Goal: Submit feedback/report problem: Submit feedback/report problem

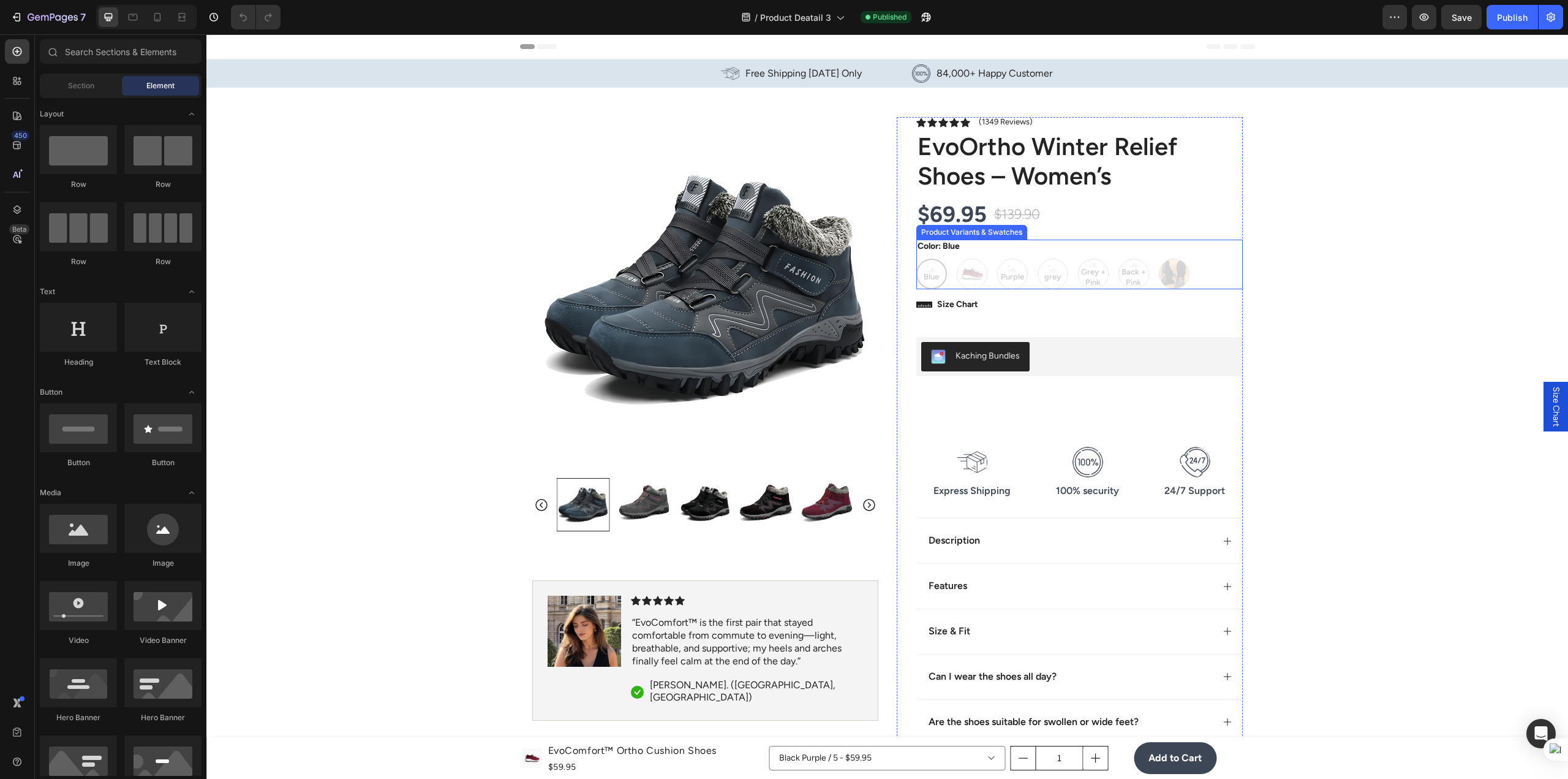
click at [962, 287] on div "Blue Blue Blue Red Red Purple Purple Purple grey grey grey Grey + Pink Grey + P…" at bounding box center [1079, 273] width 327 height 31
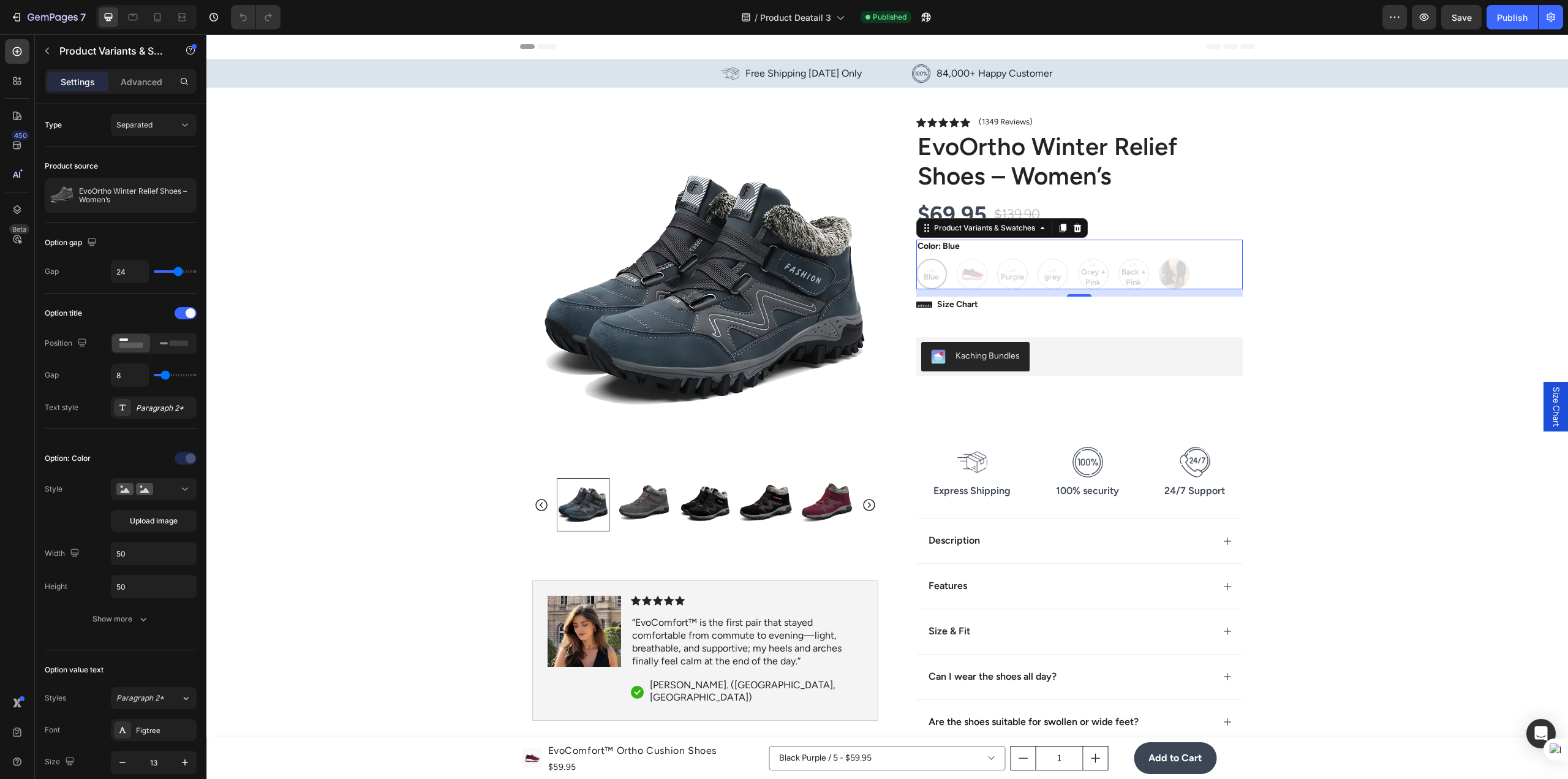
click at [978, 259] on div "Blue Blue Blue Red Red Purple Purple Purple grey grey grey Grey + Pink Grey + P…" at bounding box center [1079, 273] width 327 height 31
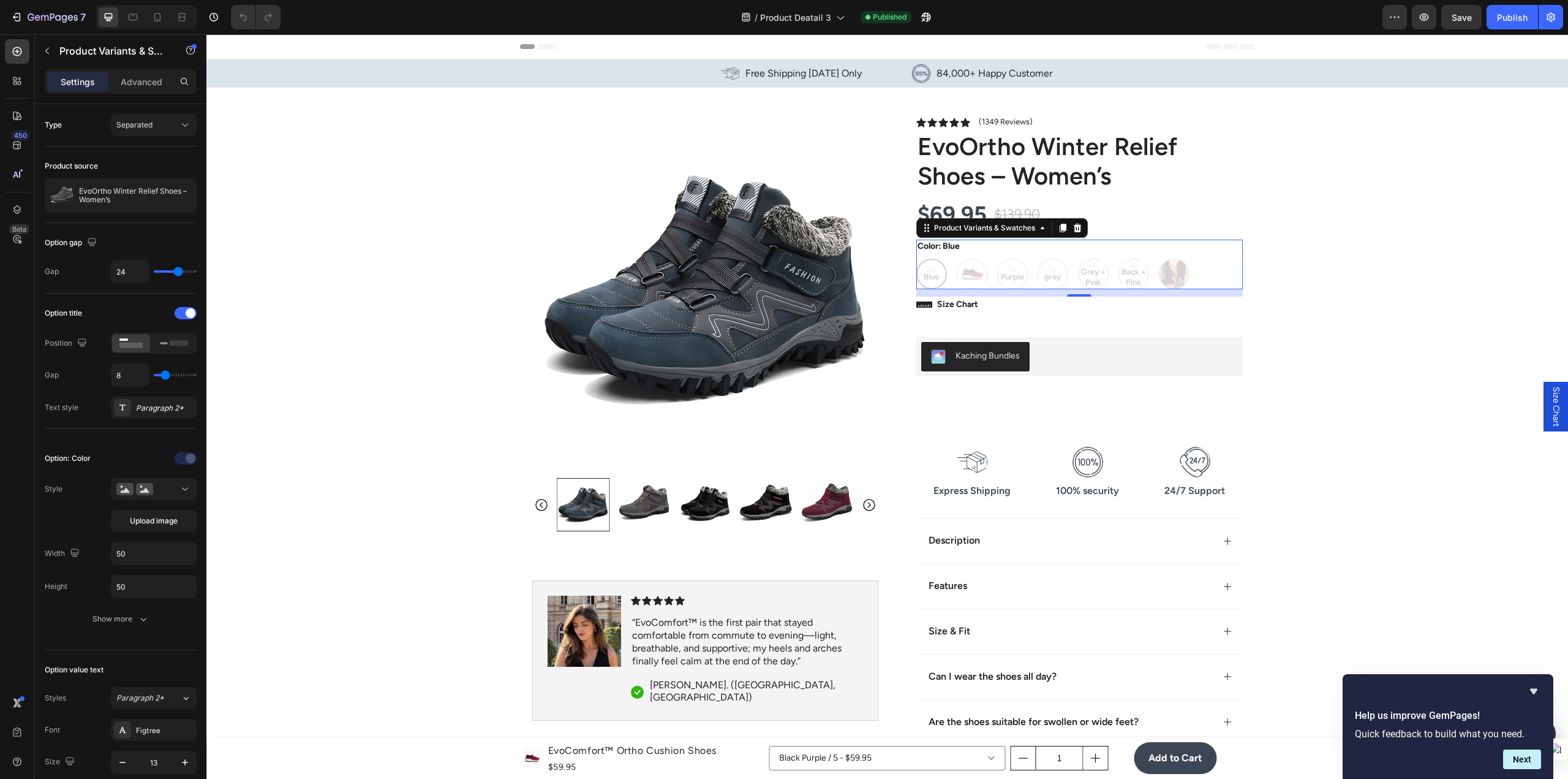
click at [1114, 265] on div "Blue Blue Blue Red Red Purple Purple Purple grey grey grey Grey + Pink Grey + P…" at bounding box center [1079, 273] width 327 height 31
click at [1521, 766] on button "Next" at bounding box center [1522, 759] width 38 height 20
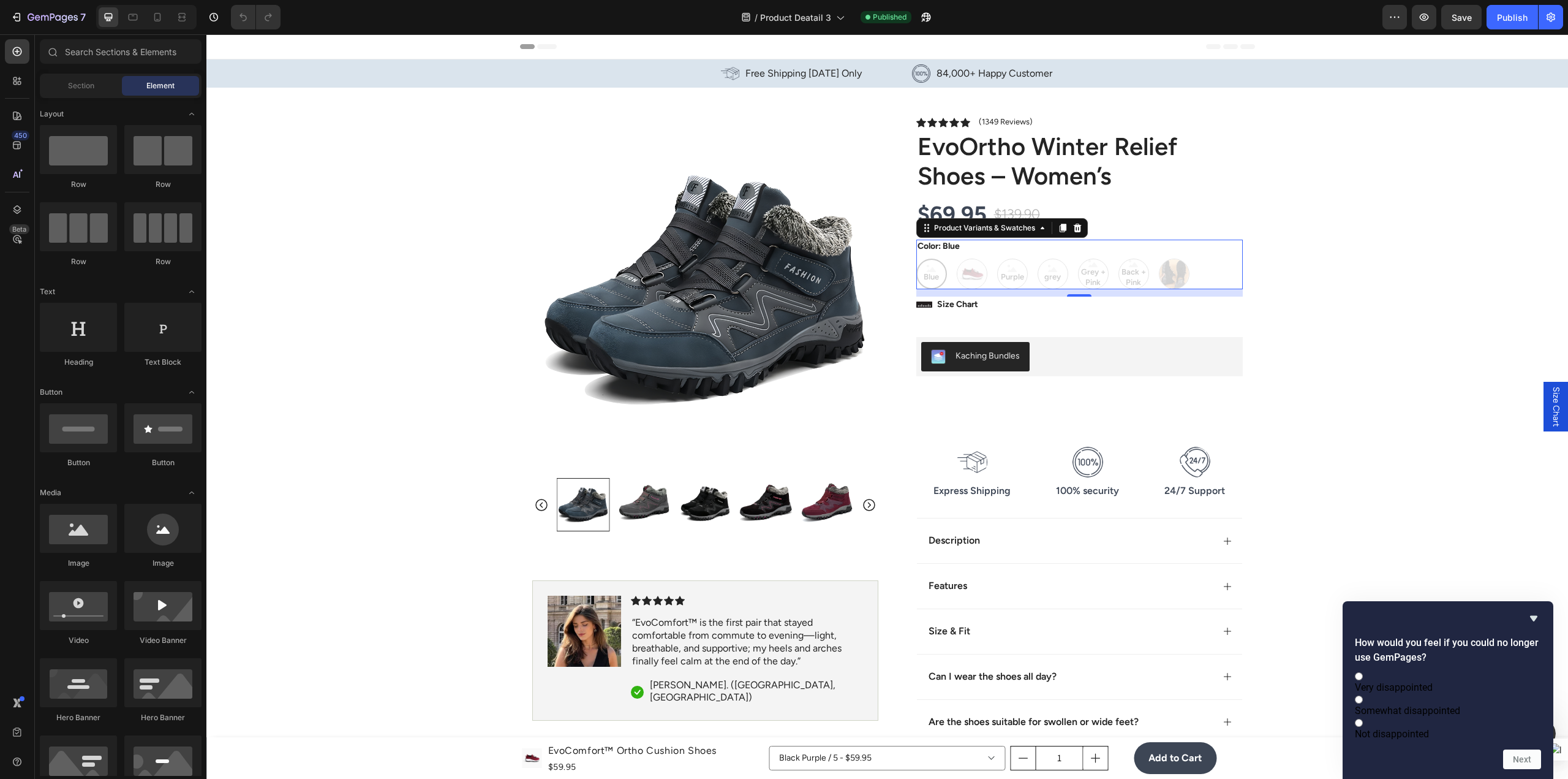
drag, startPoint x: 1528, startPoint y: 596, endPoint x: 1533, endPoint y: 616, distance: 20.6
click at [1528, 606] on div "How would you feel if you could no longer use GemPages? Very disappointed Somew…" at bounding box center [1447, 689] width 211 height 177
drag, startPoint x: 1535, startPoint y: 607, endPoint x: 1326, endPoint y: 579, distance: 210.9
click at [1535, 610] on icon "Hide survey" at bounding box center [1533, 618] width 14 height 14
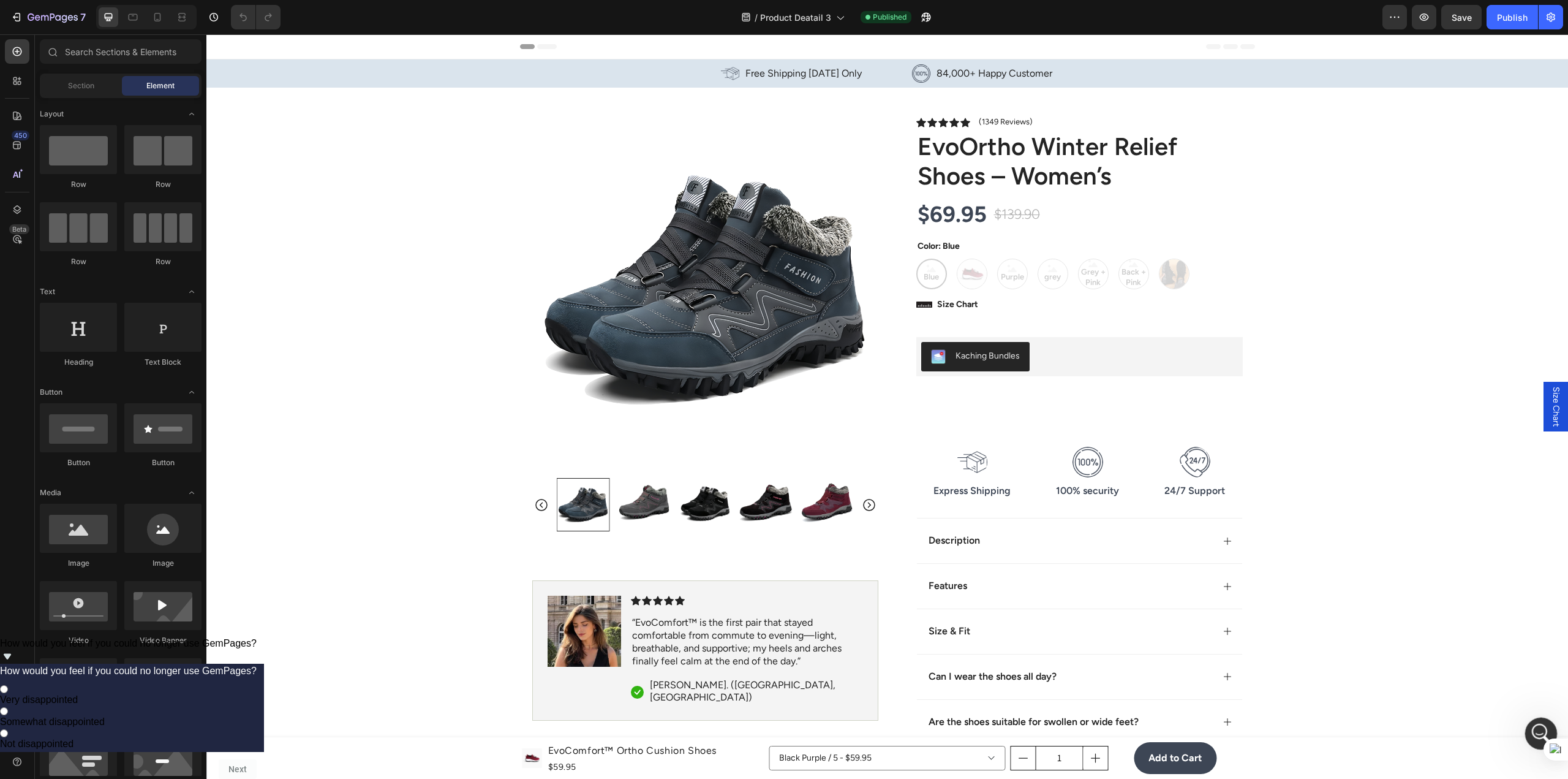
click at [1539, 720] on div "Mở Intercom Messenger" at bounding box center [1539, 731] width 41 height 41
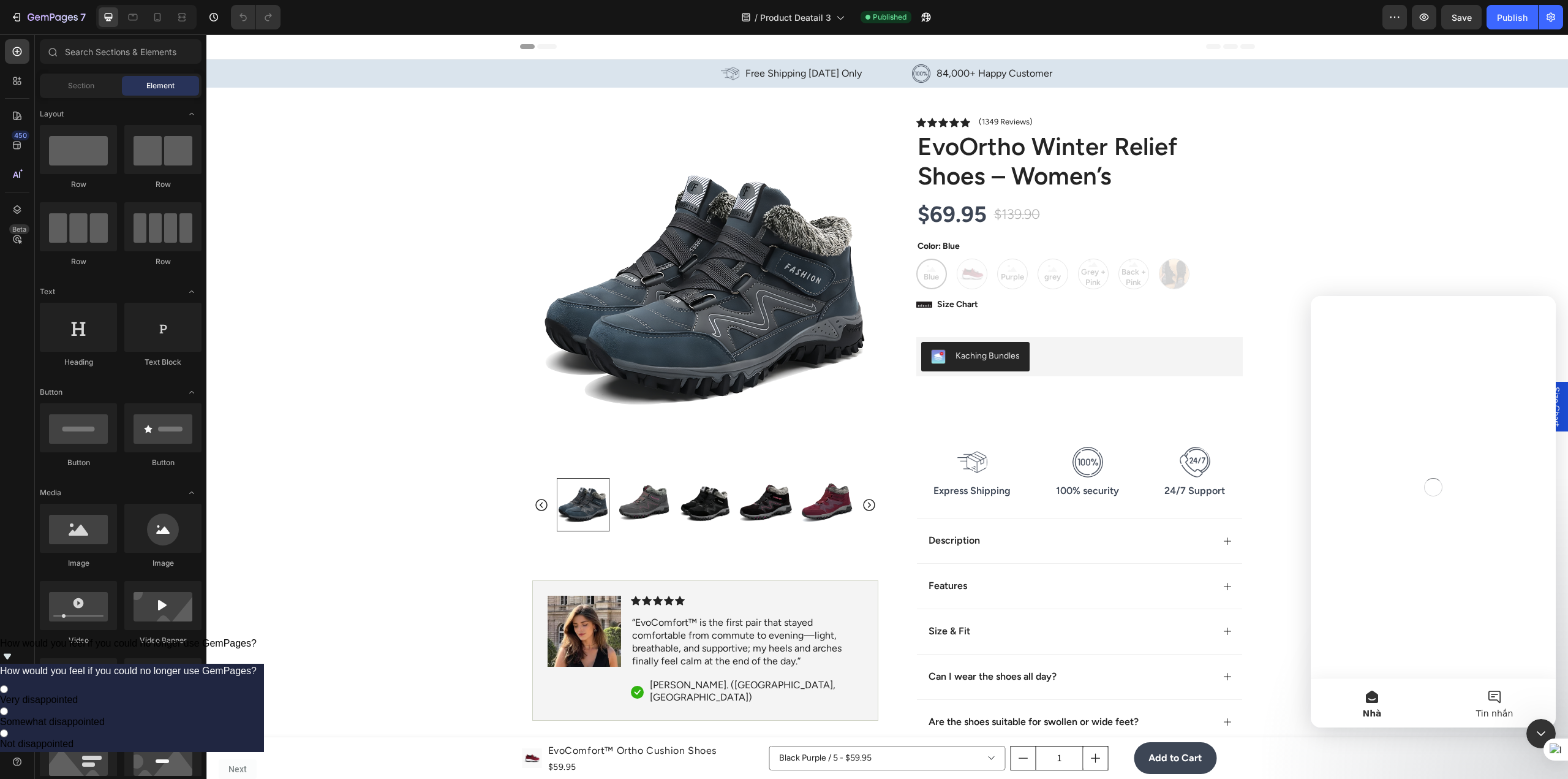
click at [1493, 700] on button "Tin nhắn" at bounding box center [1494, 703] width 122 height 49
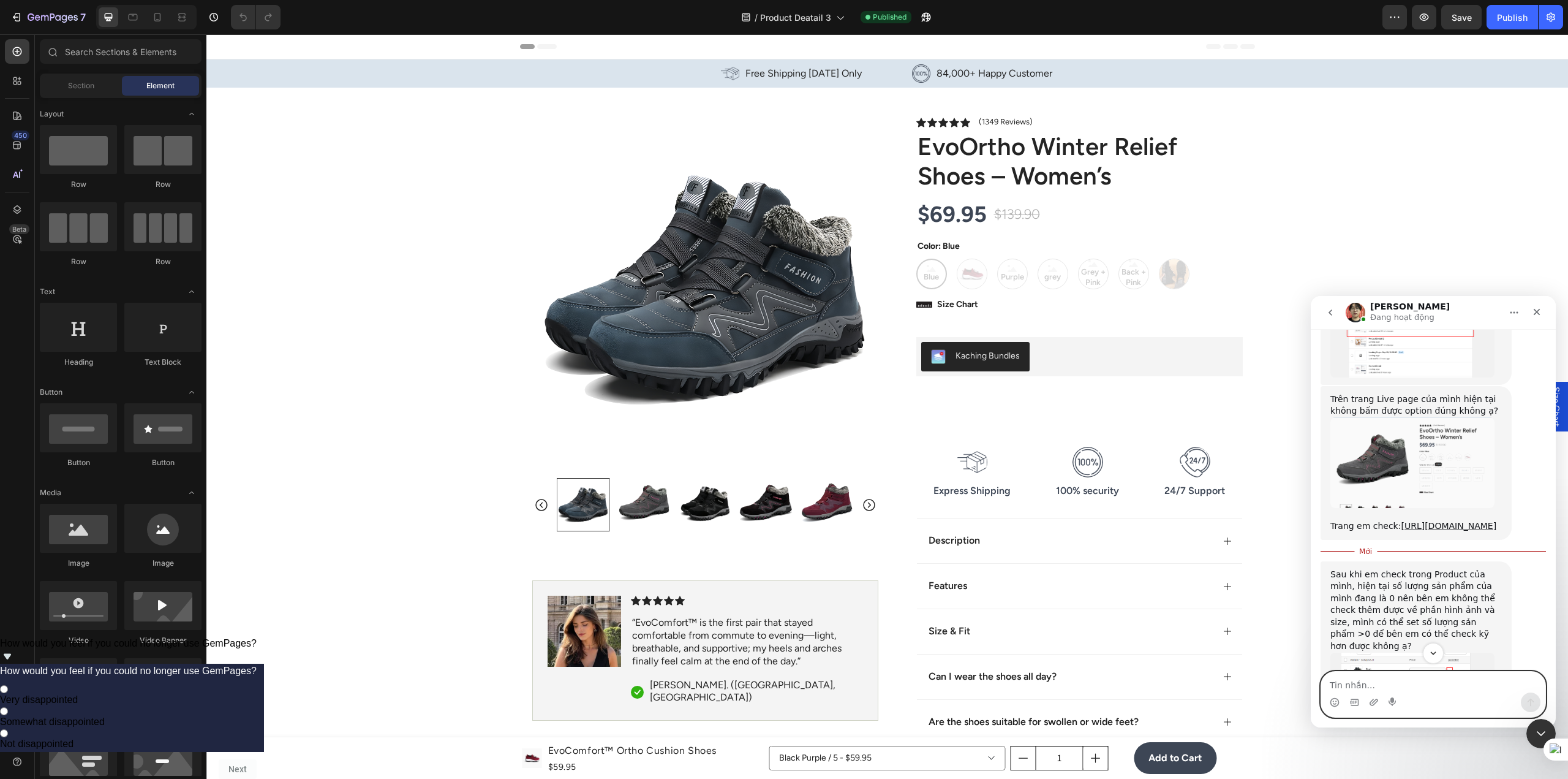
scroll to position [835, 0]
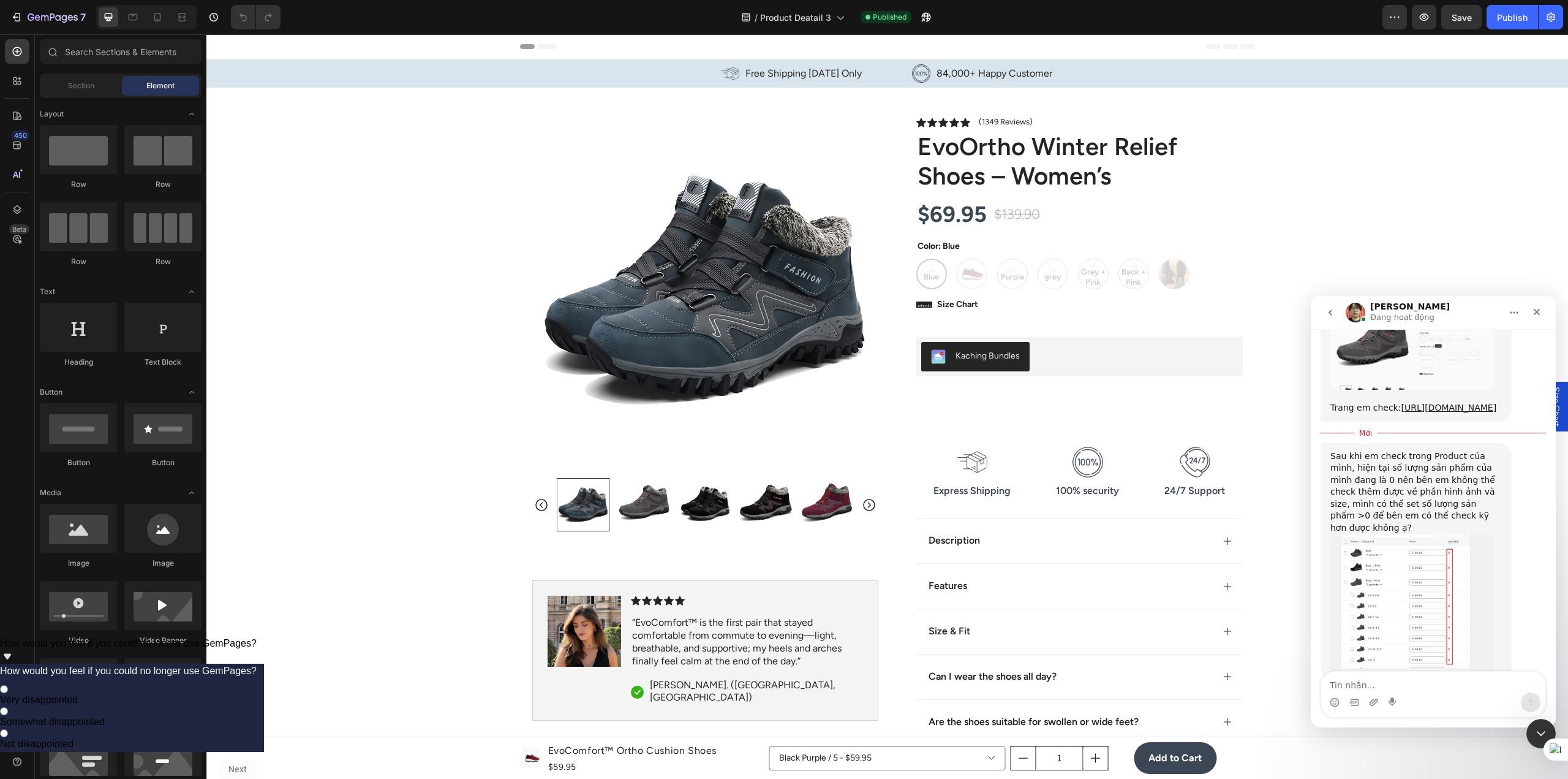
click at [1442, 534] on img "Ethan nói…" at bounding box center [1412, 603] width 165 height 138
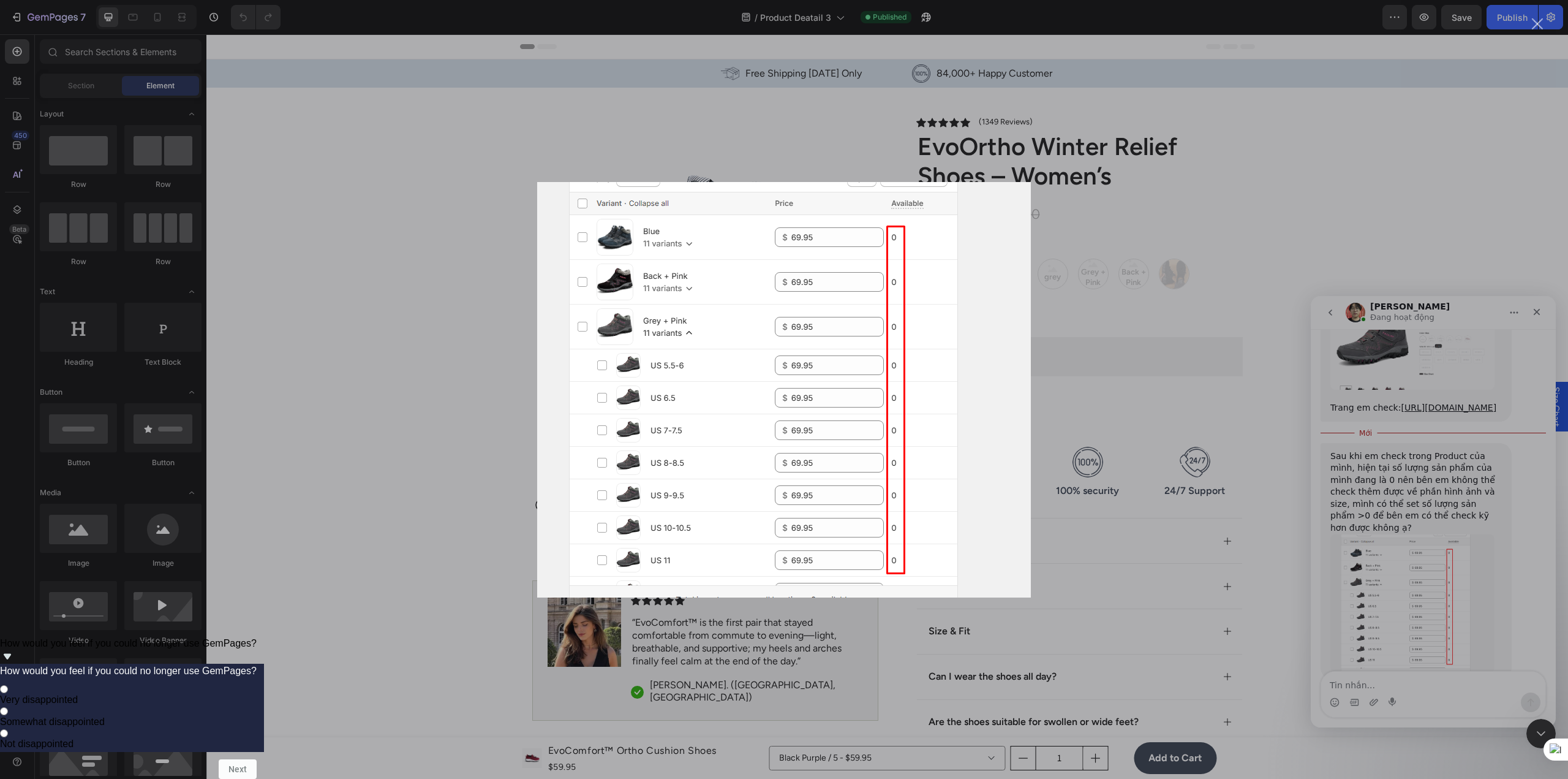
click at [1217, 473] on div "Ứng dụng nhắn tin trong Intercom" at bounding box center [784, 390] width 1568 height 779
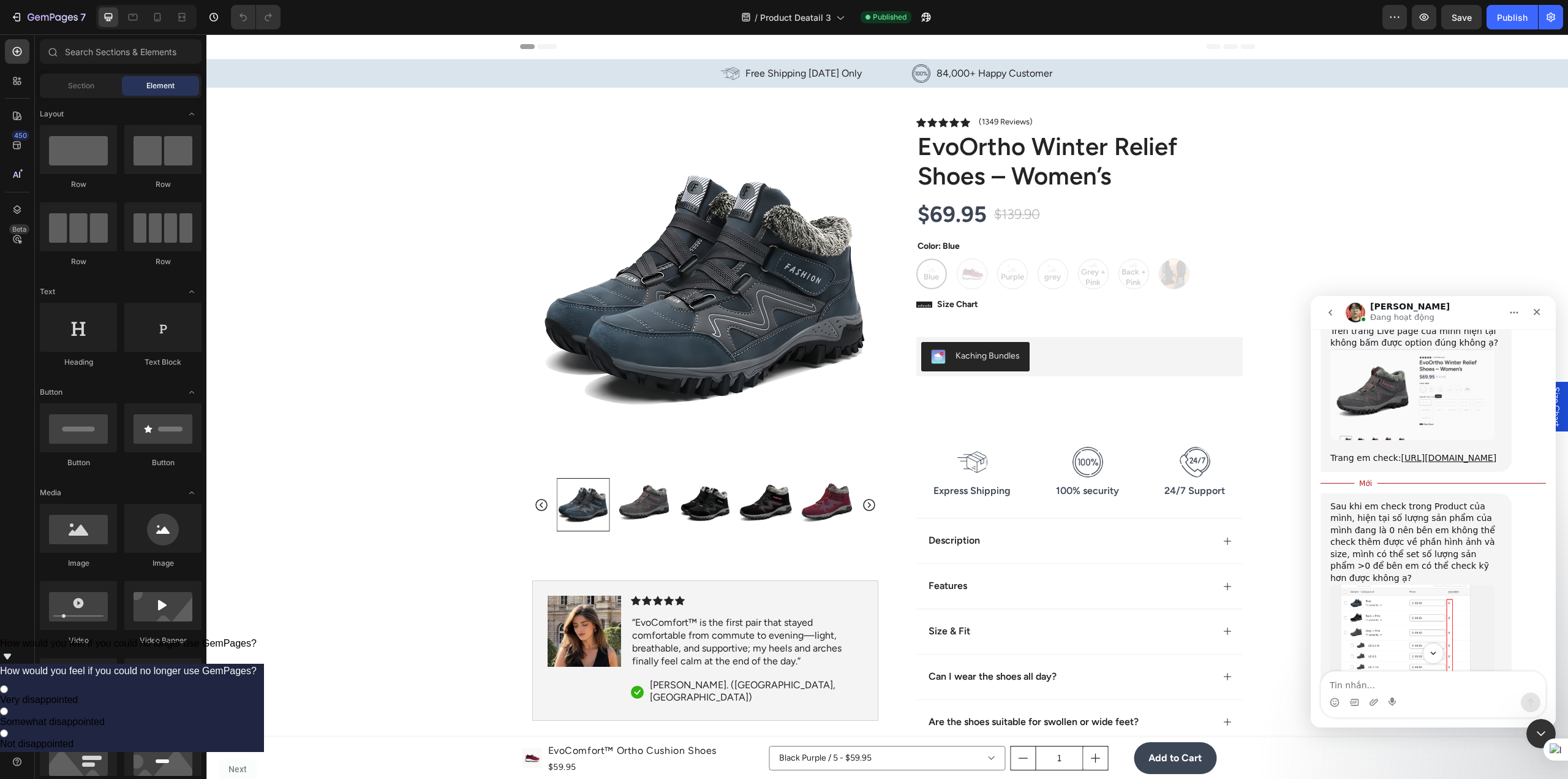
scroll to position [835, 0]
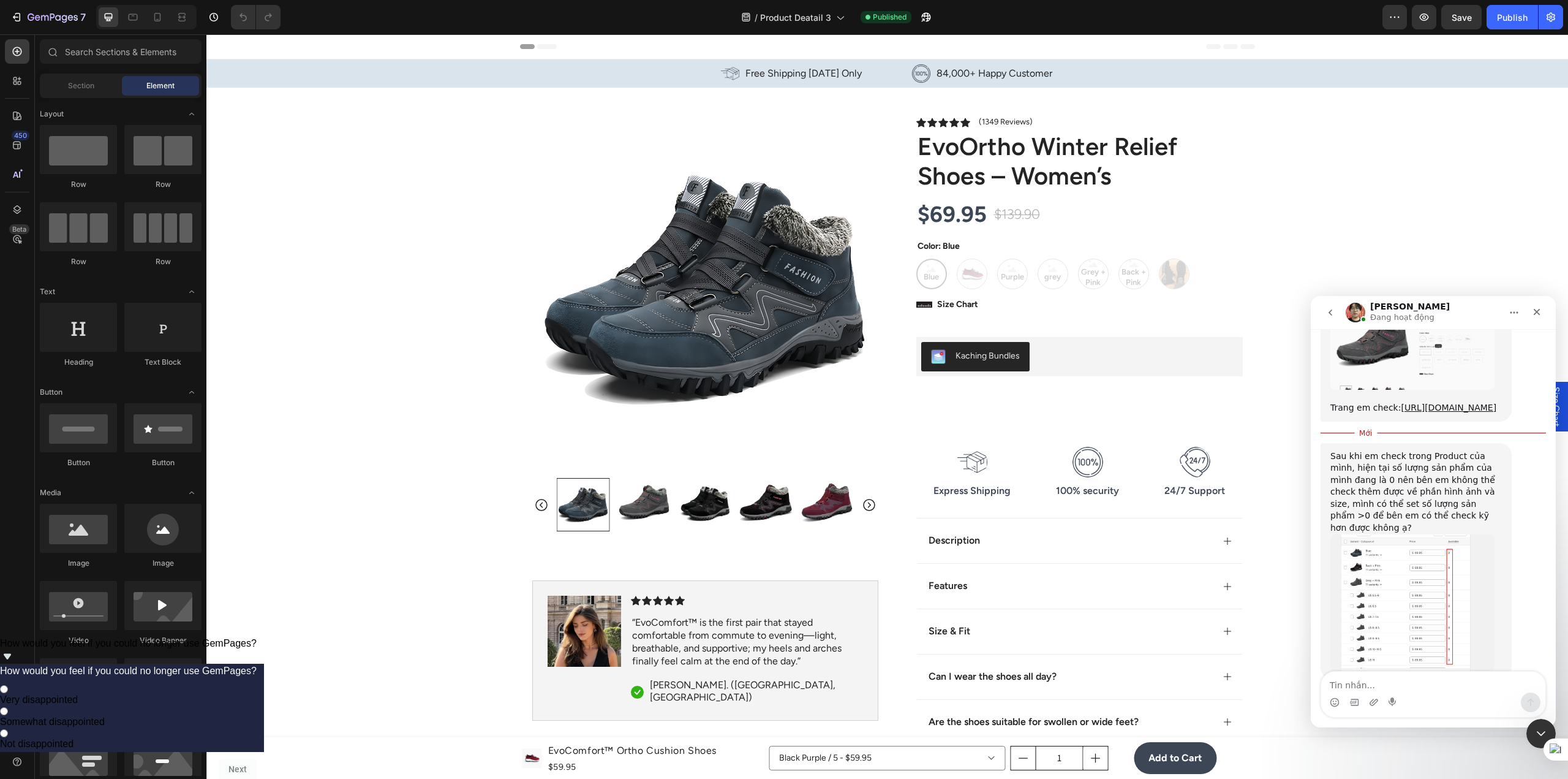
click at [1407, 545] on img "Ethan nói…" at bounding box center [1412, 603] width 165 height 138
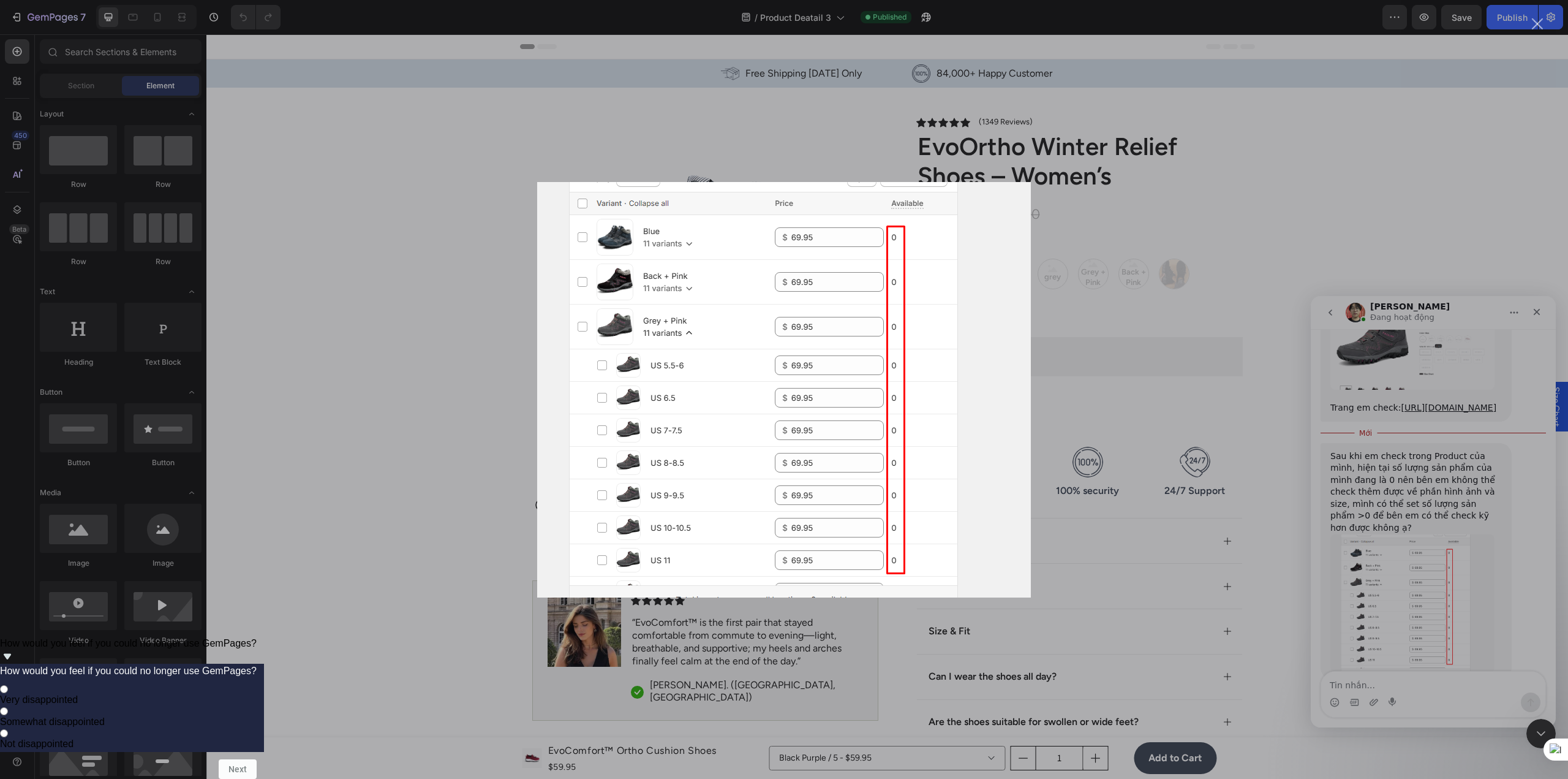
drag, startPoint x: 1157, startPoint y: 414, endPoint x: 1153, endPoint y: 404, distance: 10.8
click at [1153, 404] on div "Ứng dụng nhắn tin trong Intercom" at bounding box center [784, 390] width 1568 height 779
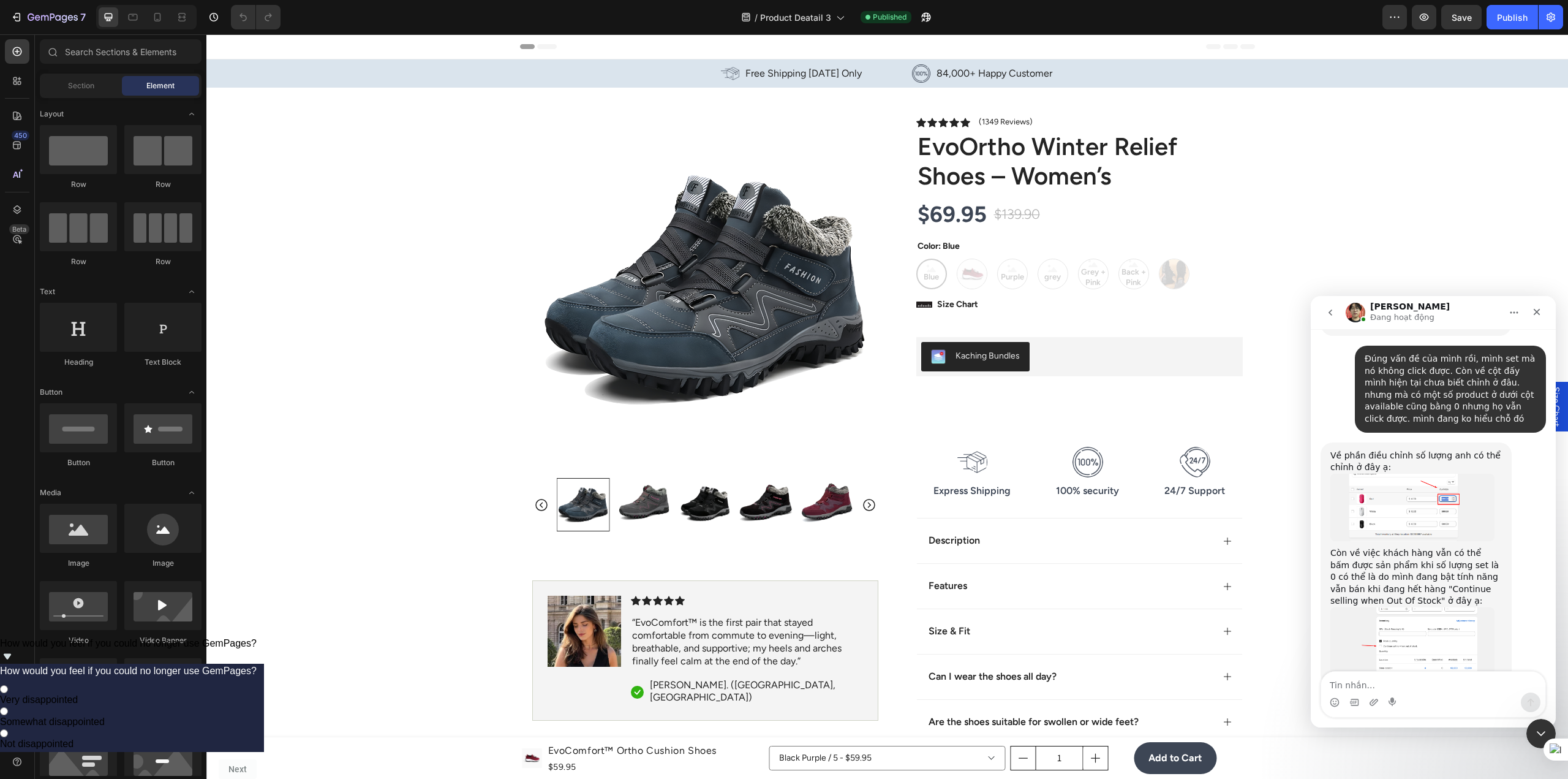
scroll to position [1165, 0]
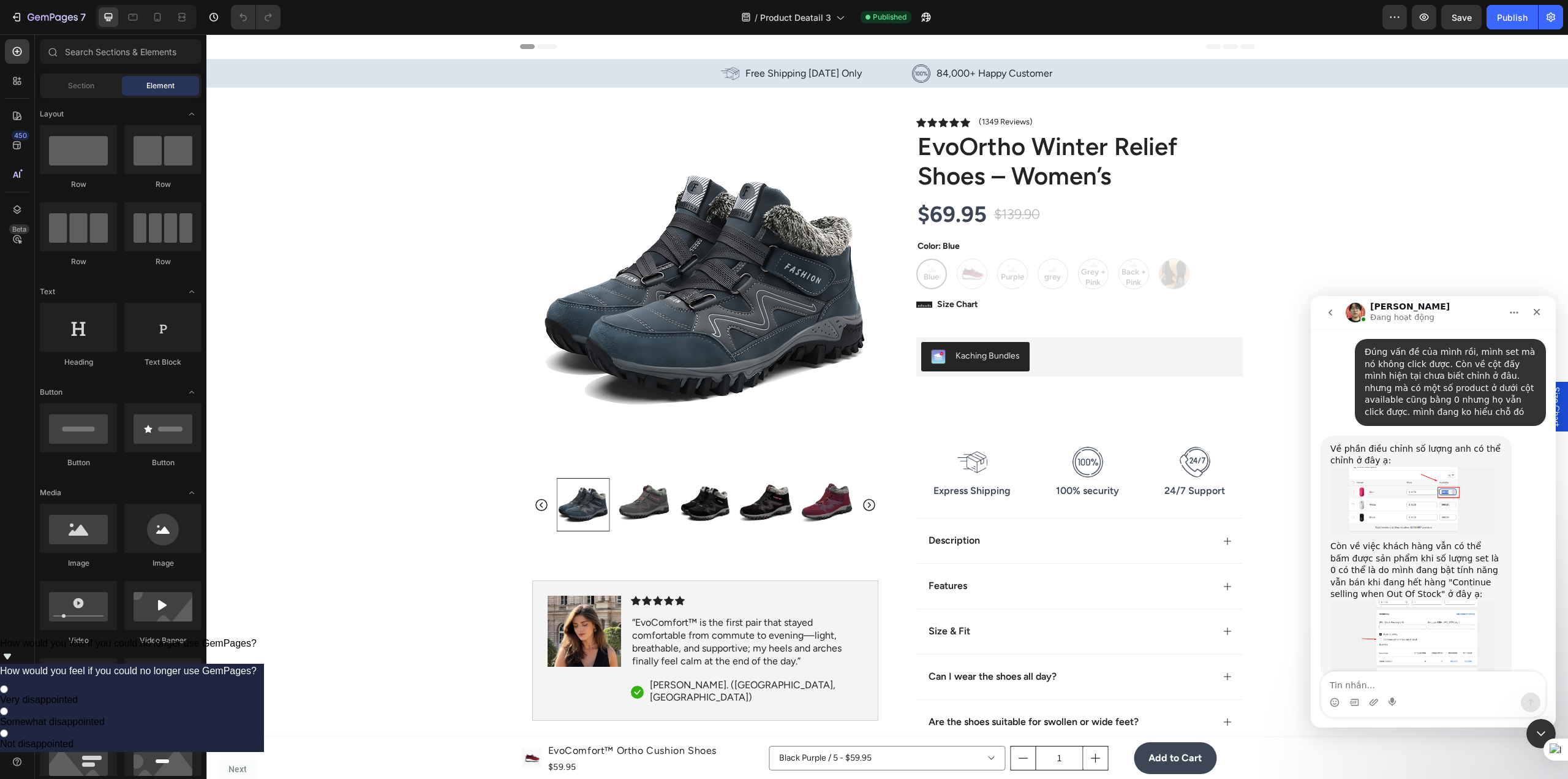
click at [1389, 467] on img "Ethan nói…" at bounding box center [1412, 500] width 165 height 68
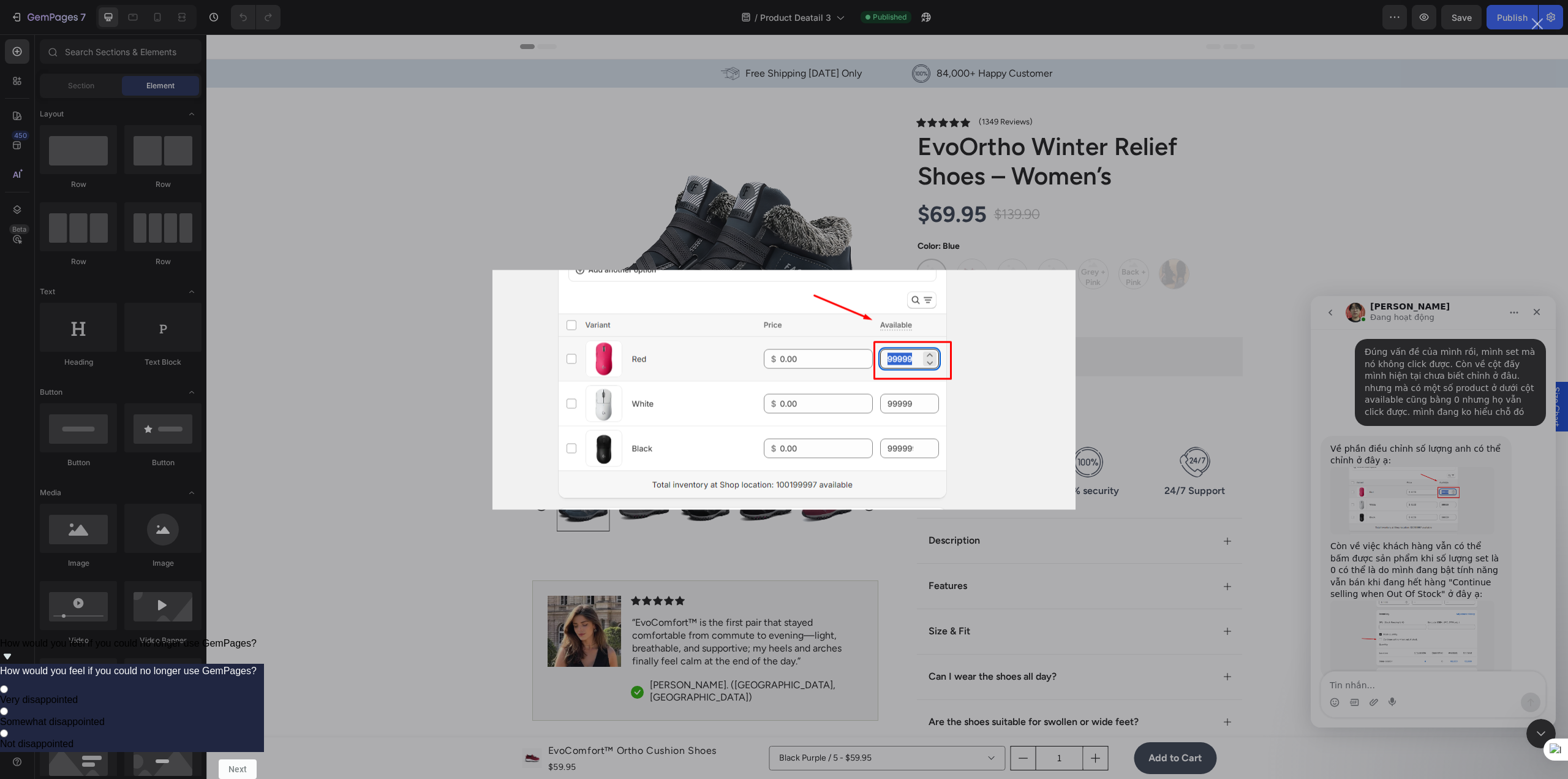
click at [1376, 459] on div "Ứng dụng nhắn tin trong Intercom" at bounding box center [784, 390] width 1568 height 779
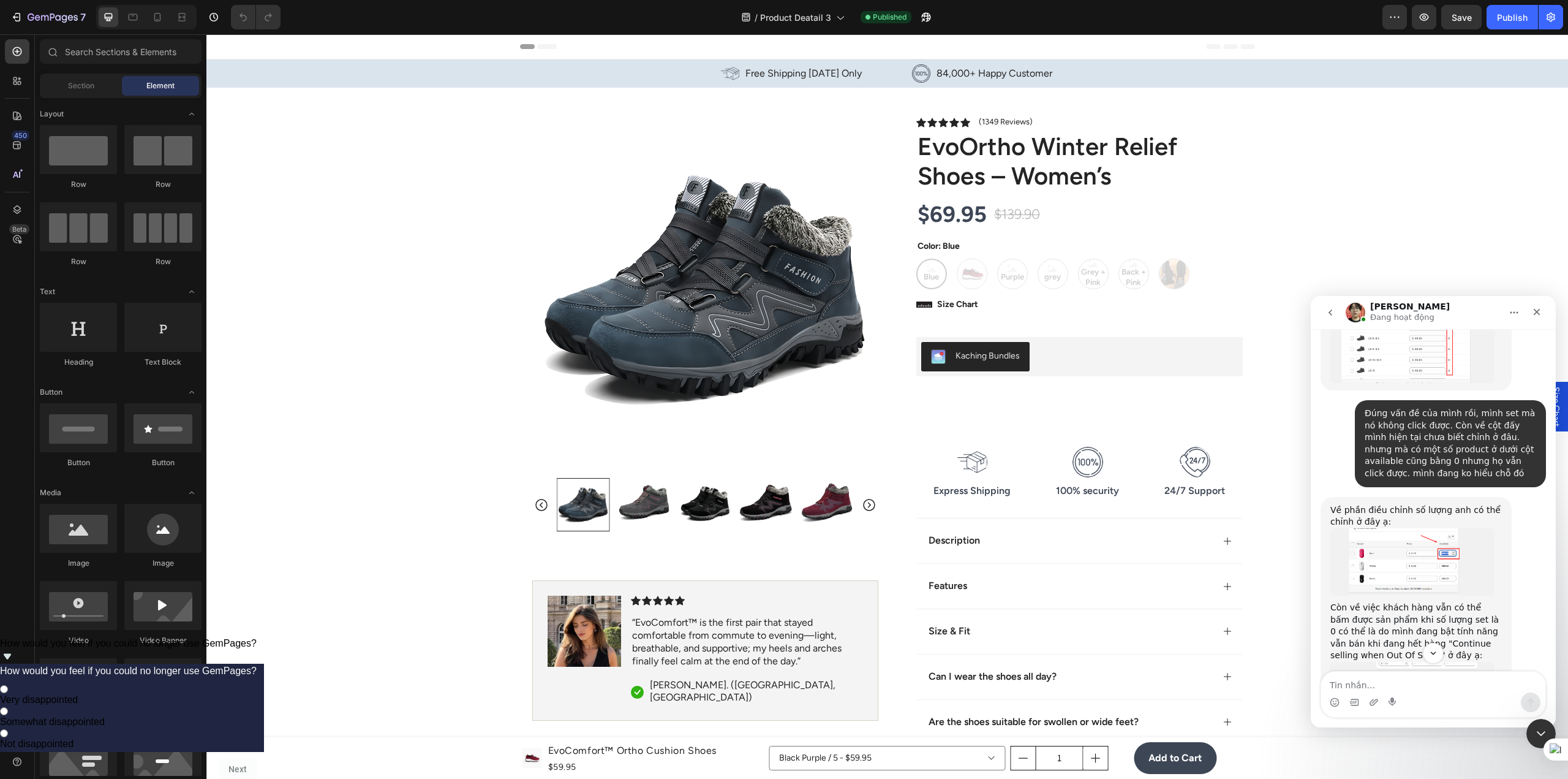
scroll to position [1165, 0]
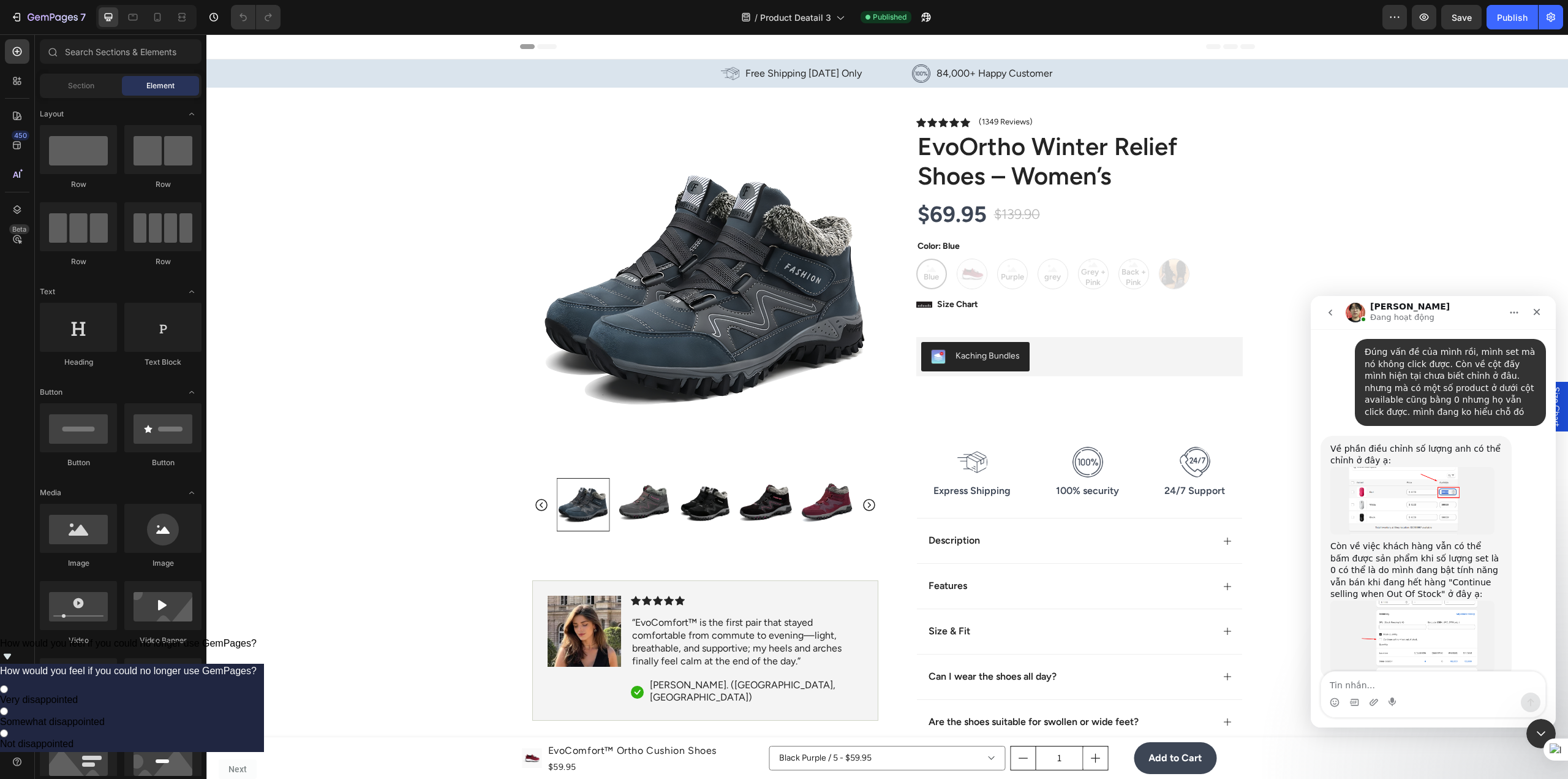
click at [1374, 600] on img "Ethan nói…" at bounding box center [1412, 636] width 165 height 72
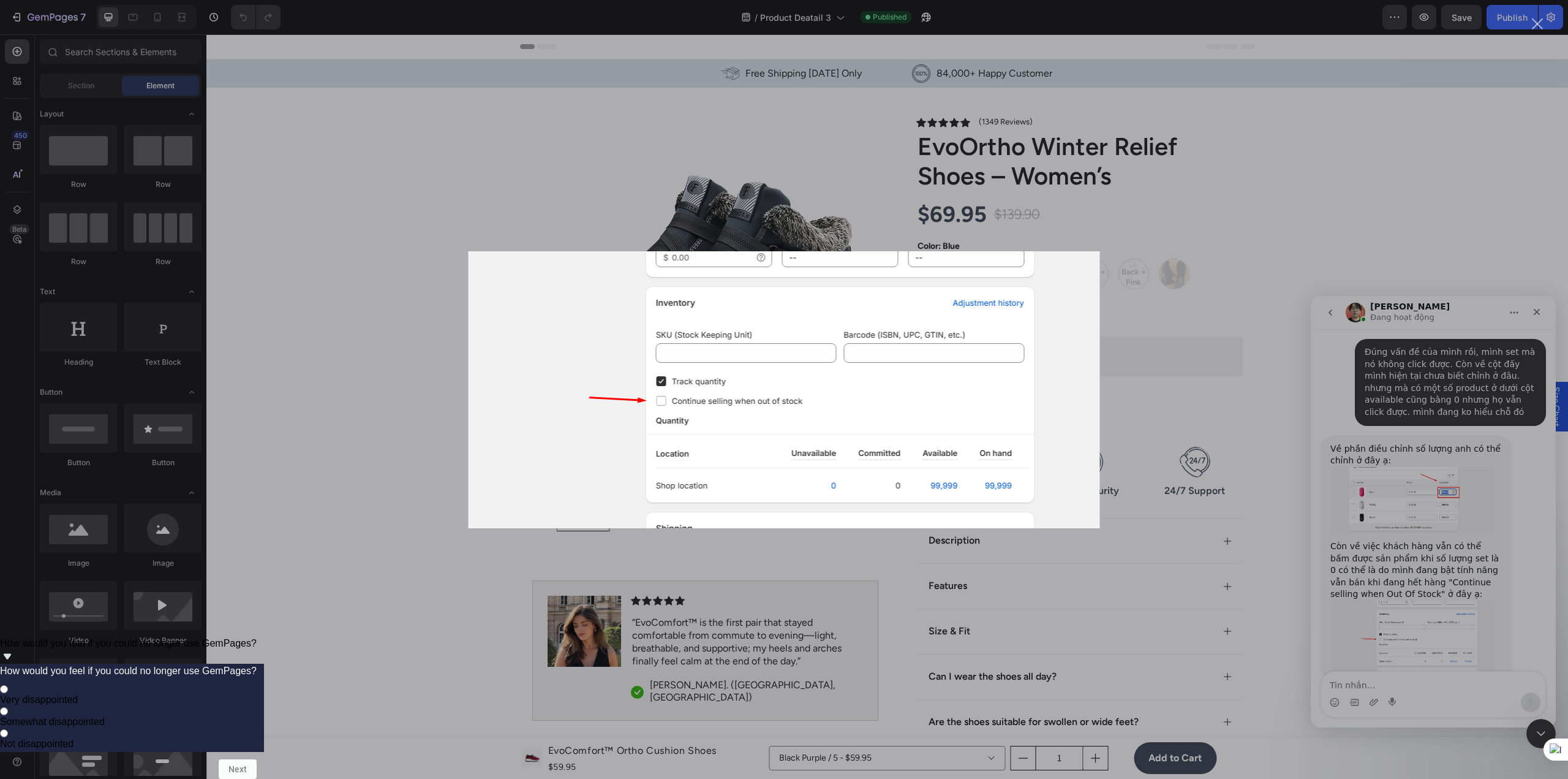
click at [1269, 461] on div "Ứng dụng nhắn tin trong Intercom" at bounding box center [784, 390] width 1568 height 779
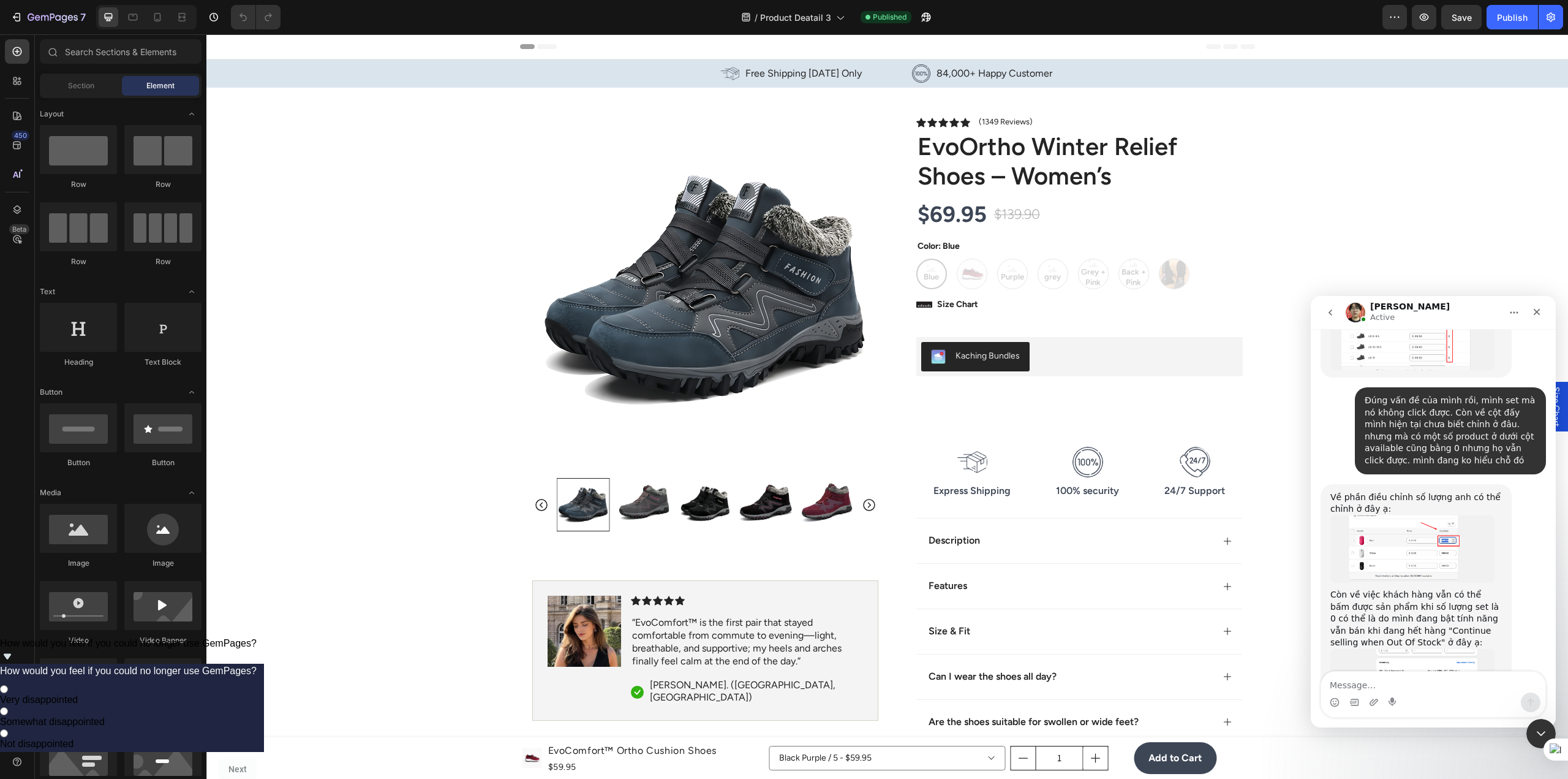
scroll to position [1213, 0]
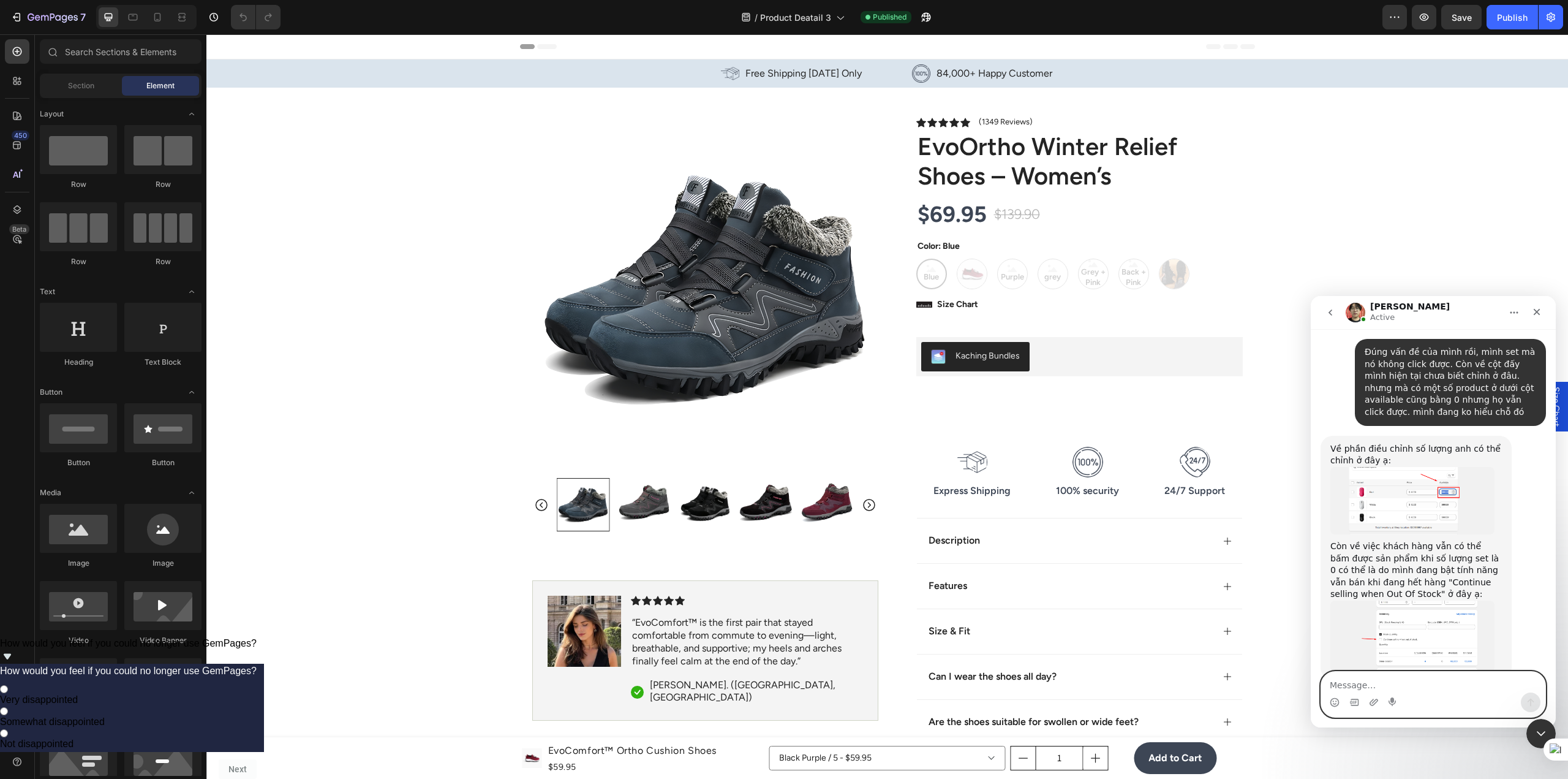
click at [1427, 688] on textarea "Message…" at bounding box center [1433, 682] width 224 height 21
click at [1400, 685] on textarea "Message…" at bounding box center [1433, 682] width 224 height 21
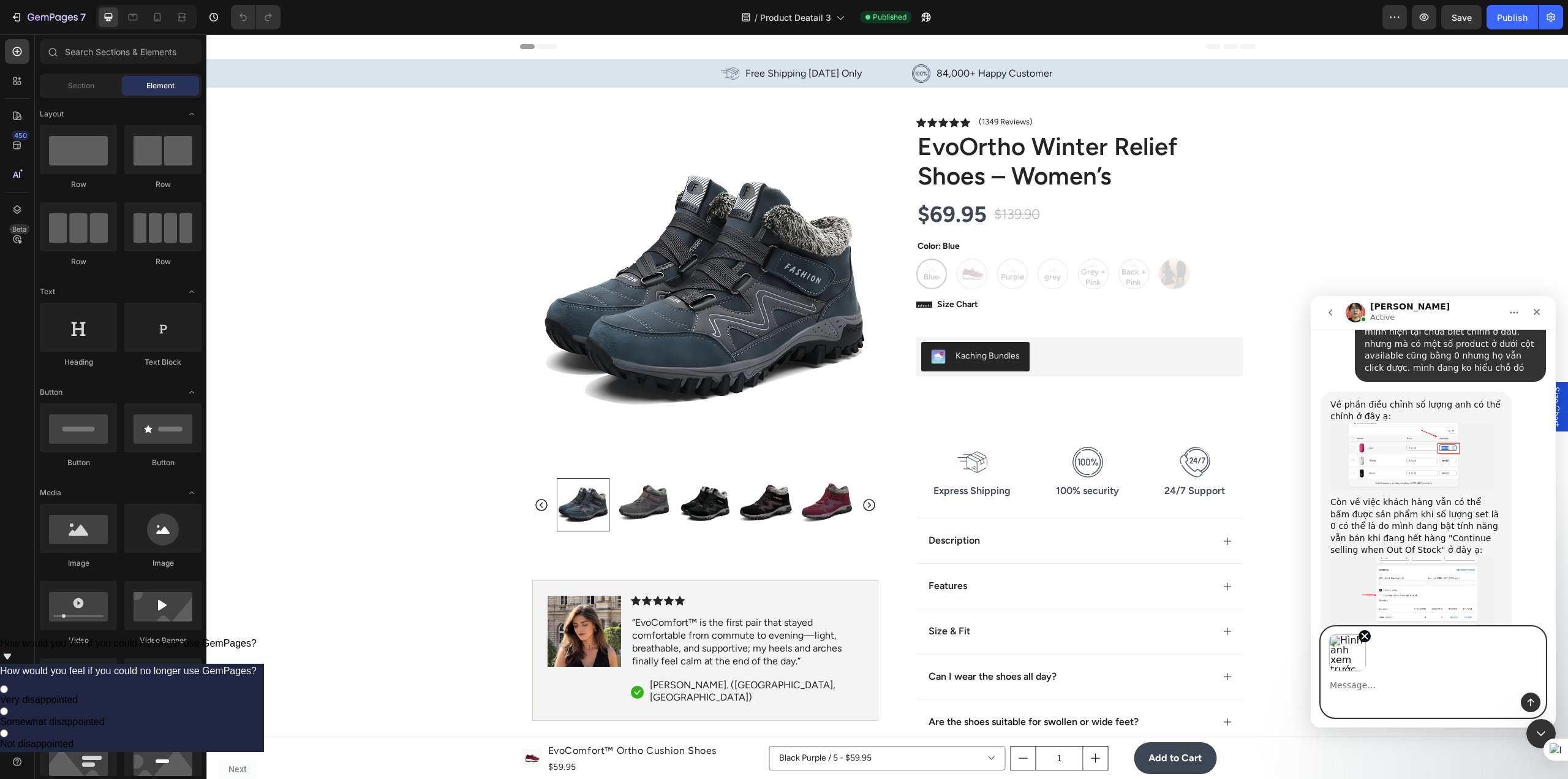
scroll to position [1258, 0]
type textarea "mình không chỉnh được phần này"
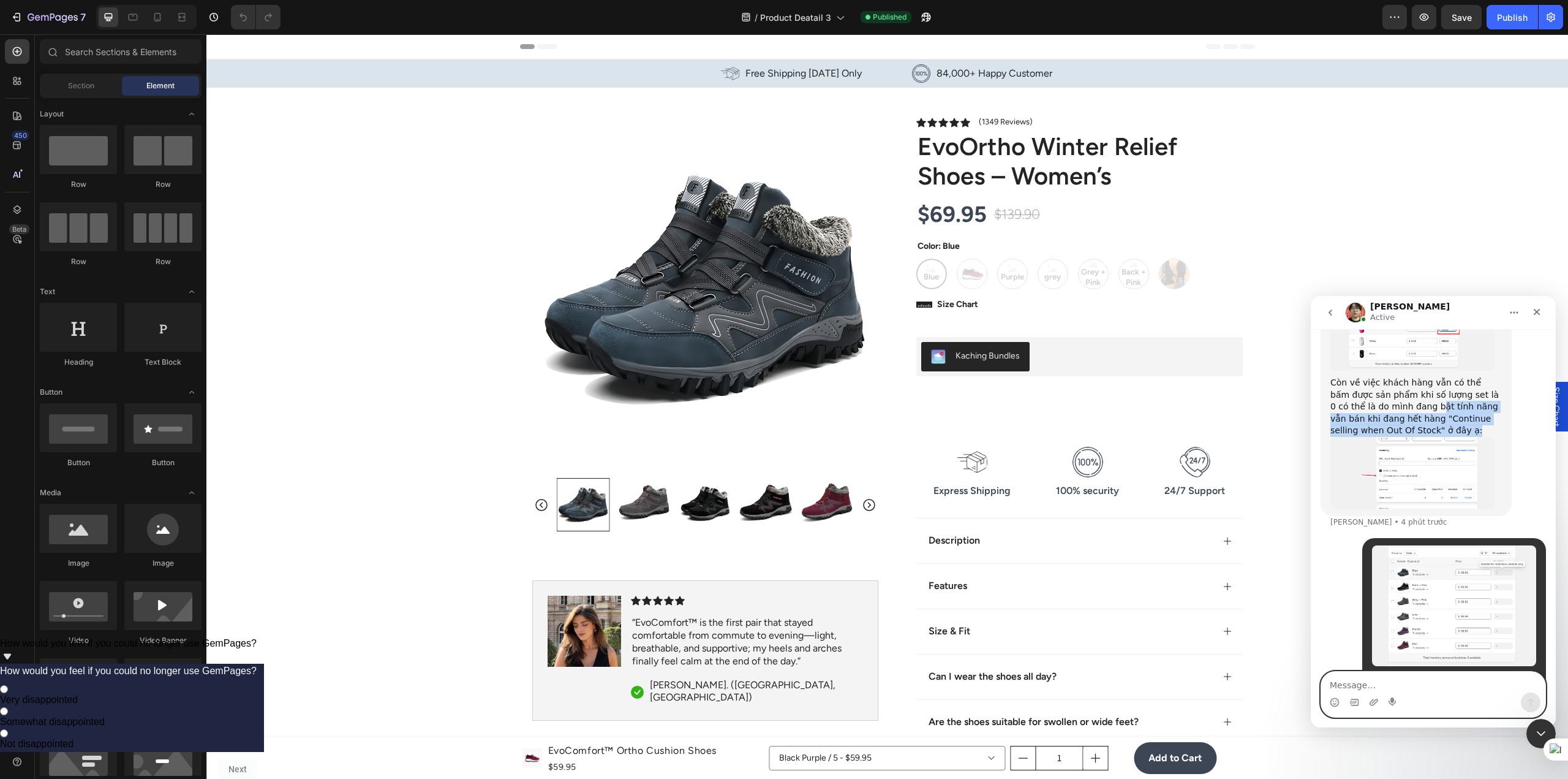
drag, startPoint x: 1376, startPoint y: 370, endPoint x: 1399, endPoint y: 391, distance: 31.1
click at [1399, 391] on div "Còn về việc khách hàng vẫn có thể bấm được sản phẩm khi số lượng set là 0 có th…" at bounding box center [1416, 407] width 172 height 60
copy div "ật tính năng vẫn bán khi đang hết hàng "Continue selling when Out Of Stock" ở đ…"
click at [1059, 283] on div "Blue Blue Blue Red Red Purple Purple Purple grey grey grey Grey + Pink Grey + P…" at bounding box center [1079, 273] width 327 height 31
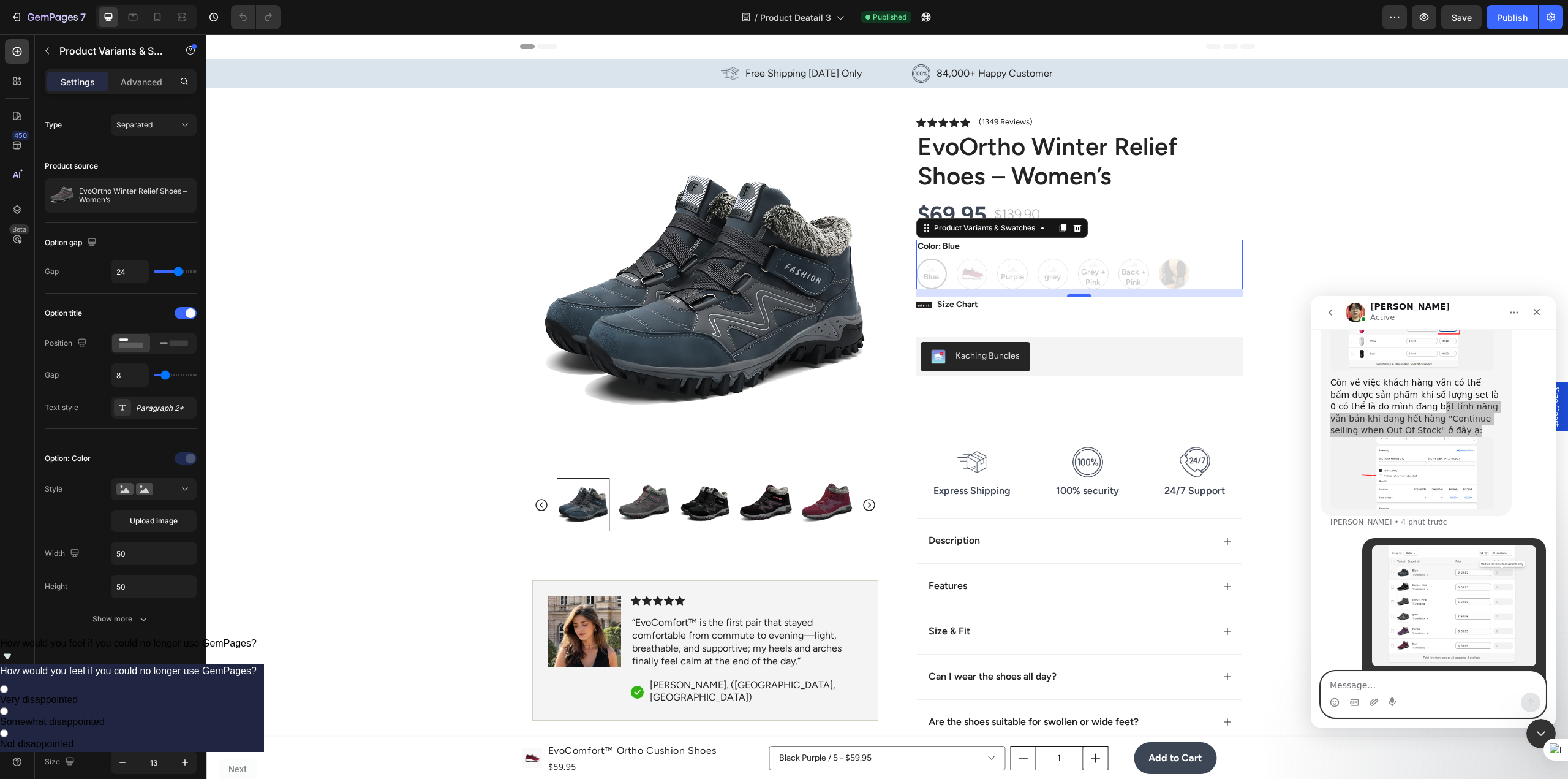
click at [974, 272] on div "Blue Blue Blue Red Red Purple Purple Purple grey grey grey Grey + Pink Grey + P…" at bounding box center [1079, 273] width 327 height 31
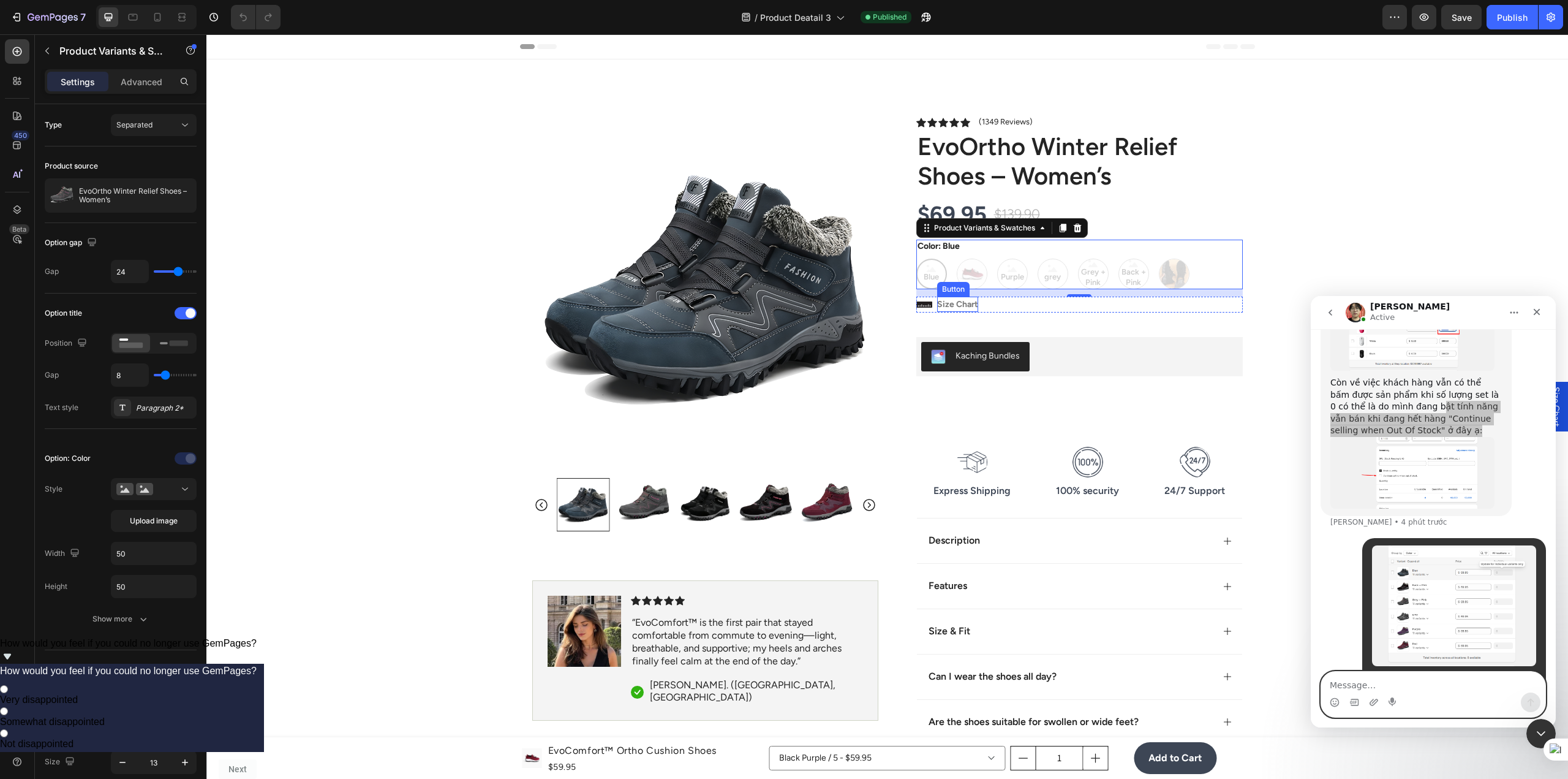
scroll to position [122, 0]
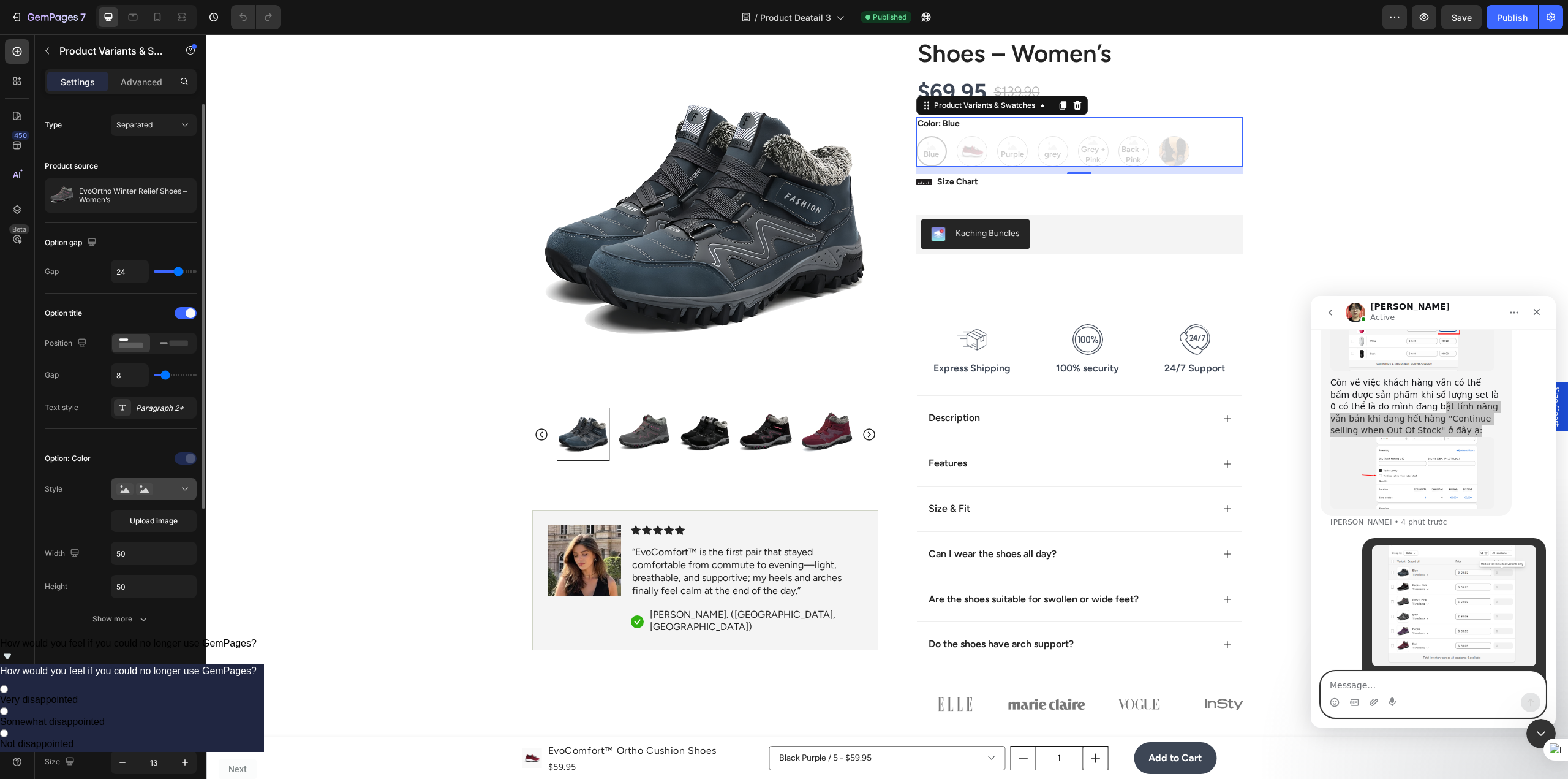
click at [176, 494] on div at bounding box center [153, 488] width 75 height 12
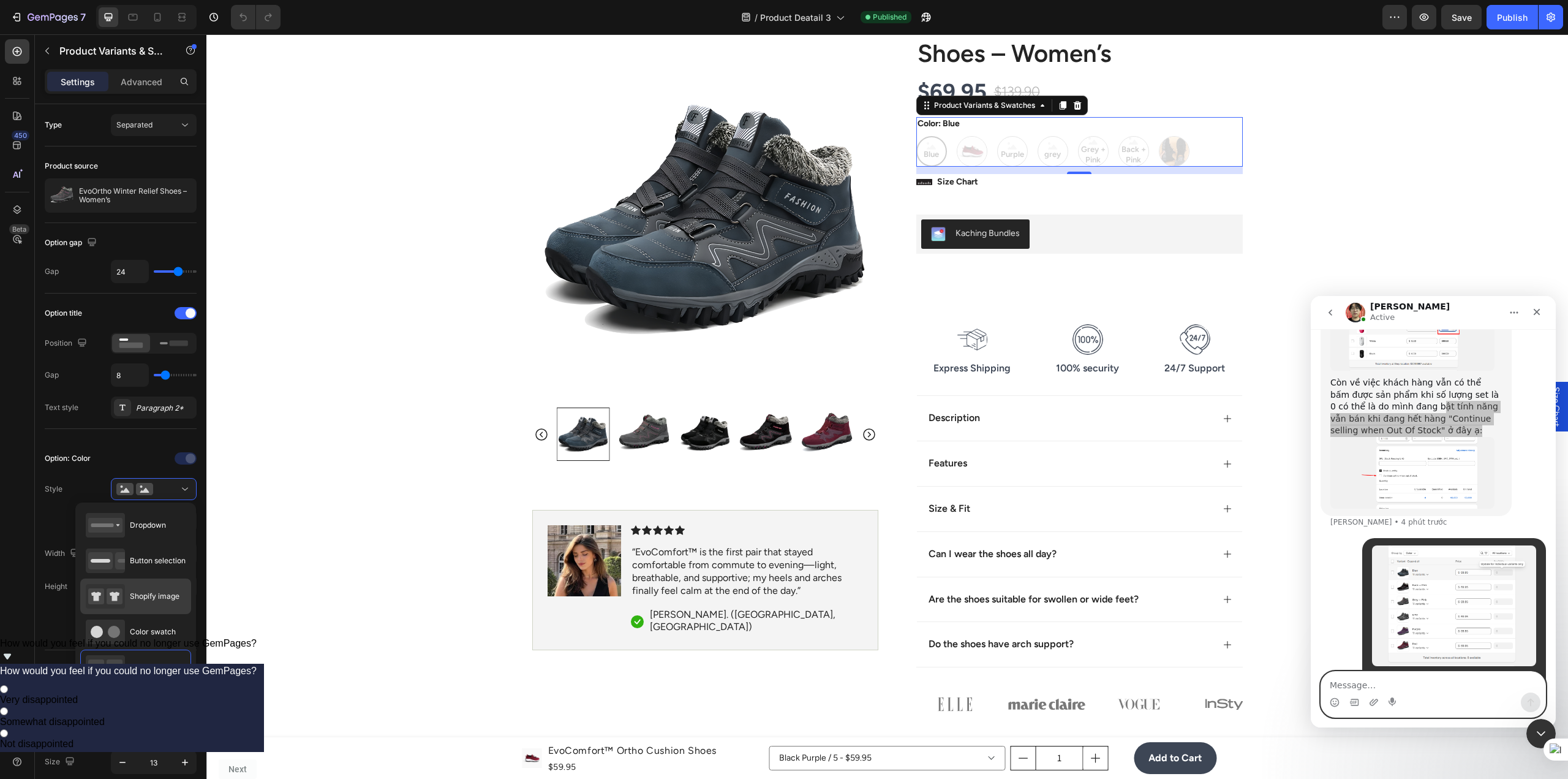
click at [153, 583] on div "Shopify image" at bounding box center [135, 595] width 110 height 36
type input "64"
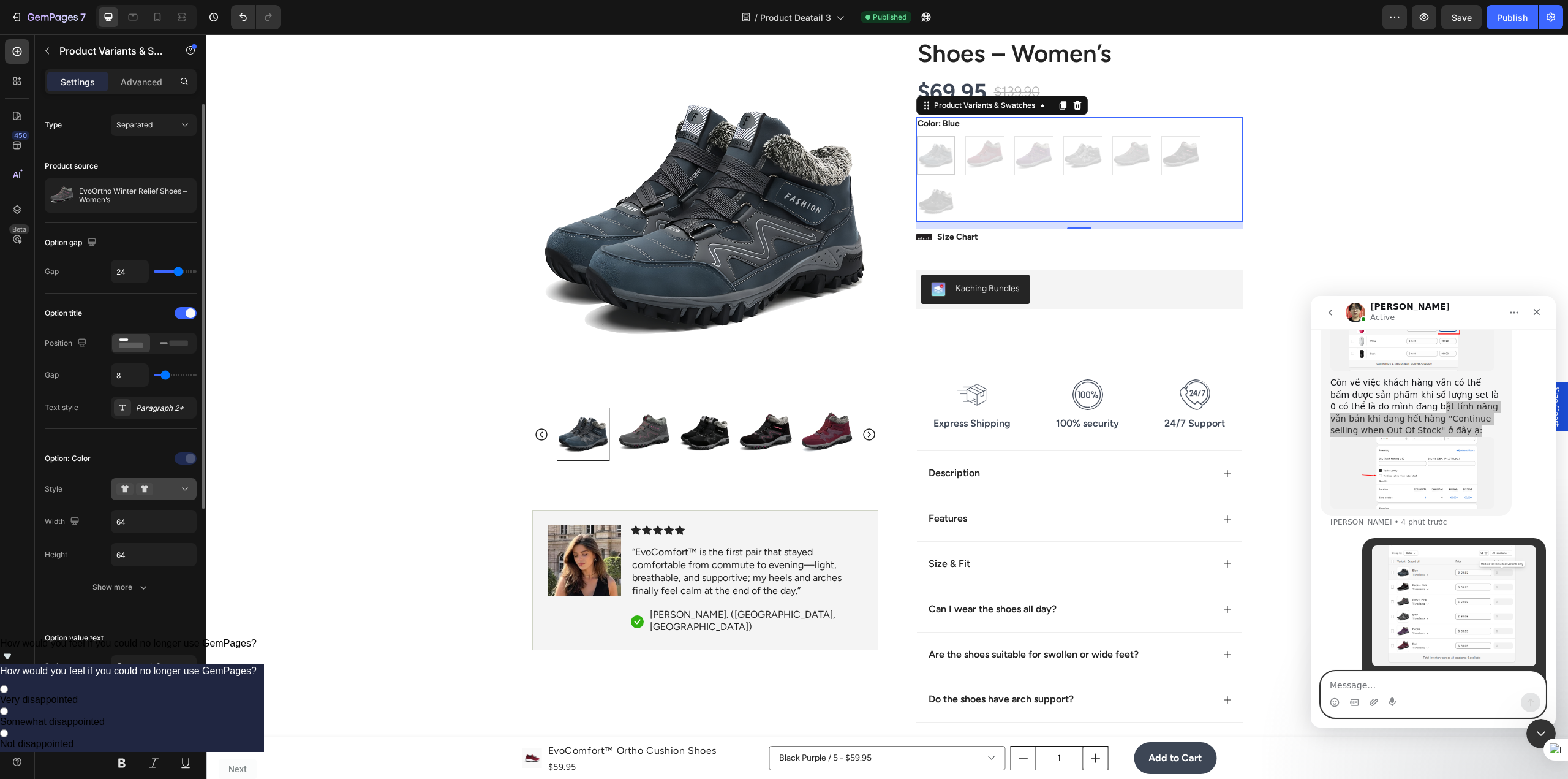
click at [167, 487] on div at bounding box center [153, 488] width 75 height 12
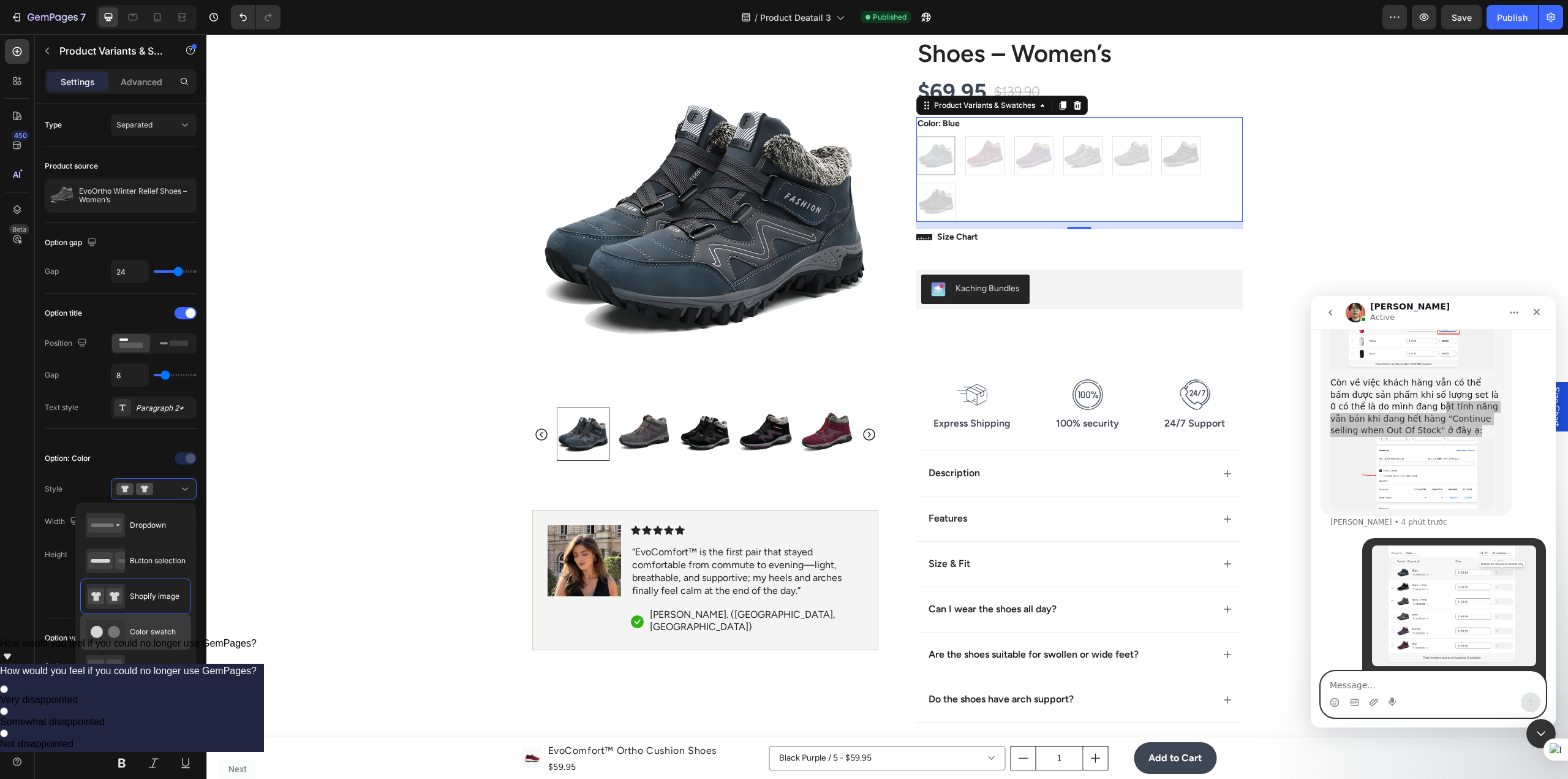
click at [144, 637] on span "Color swatch" at bounding box center [153, 632] width 46 height 11
type input "40"
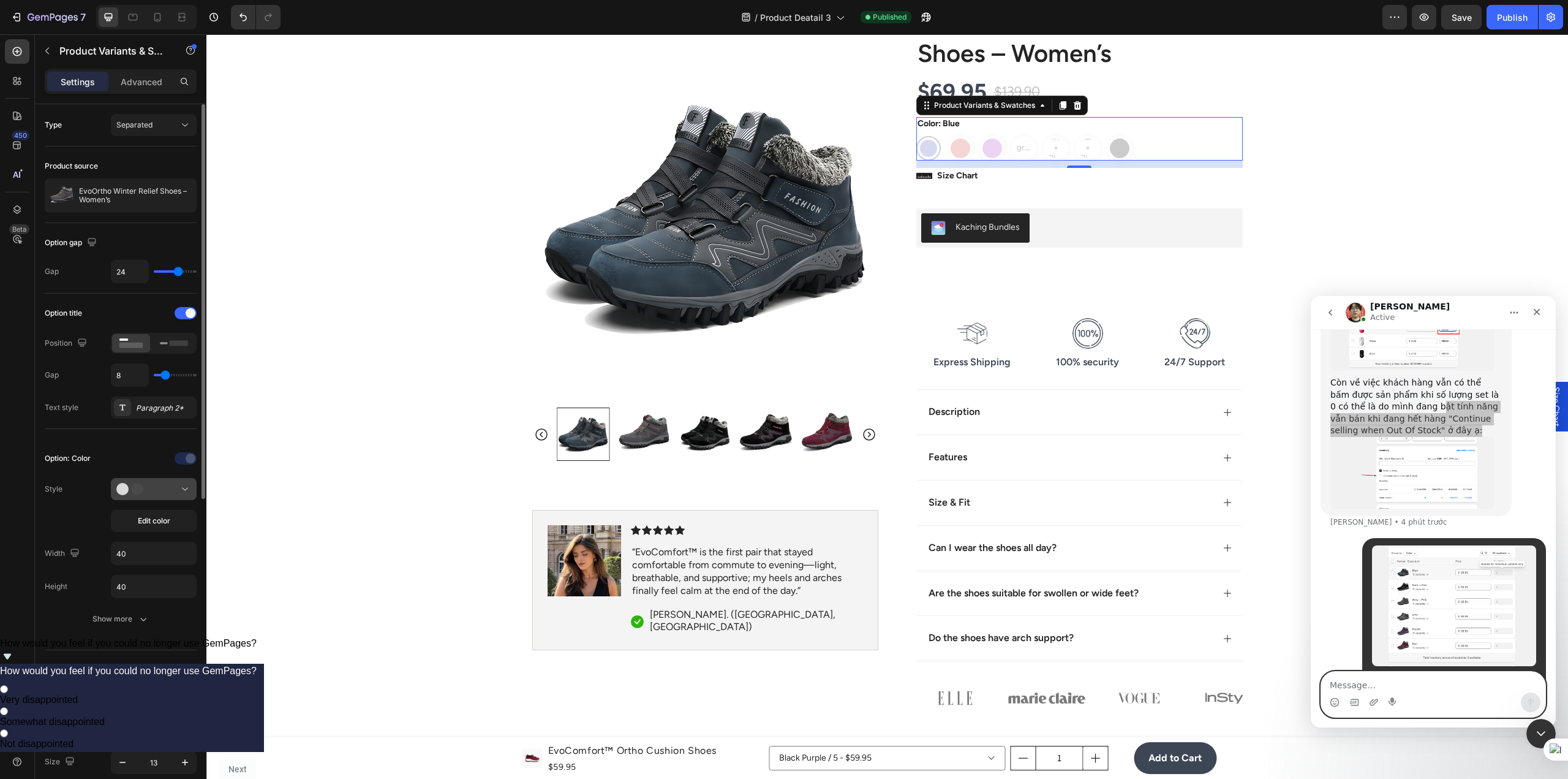
click at [171, 479] on button at bounding box center [153, 489] width 86 height 22
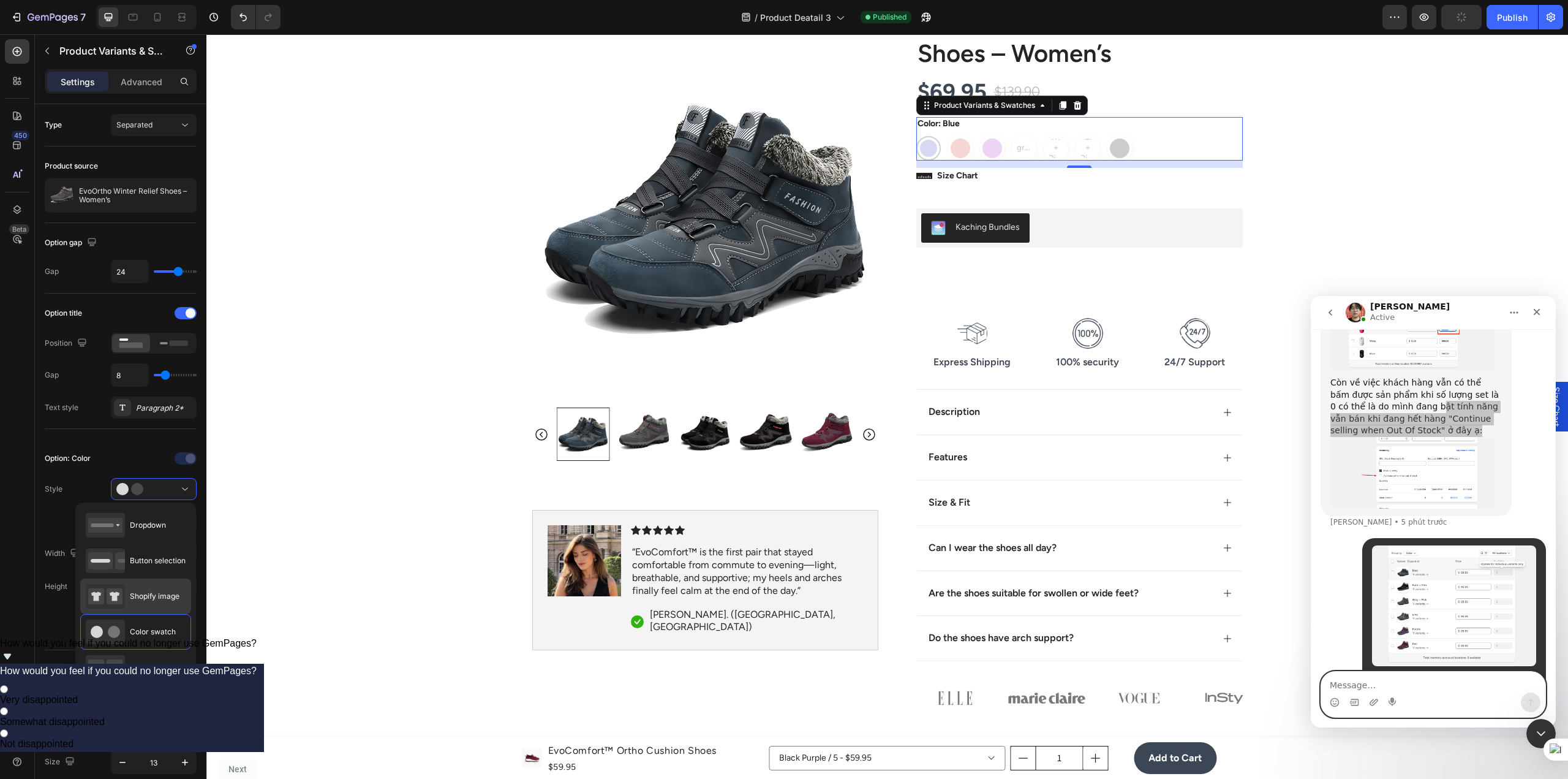
click at [155, 591] on span "Shopify image" at bounding box center [154, 596] width 49 height 11
type input "64"
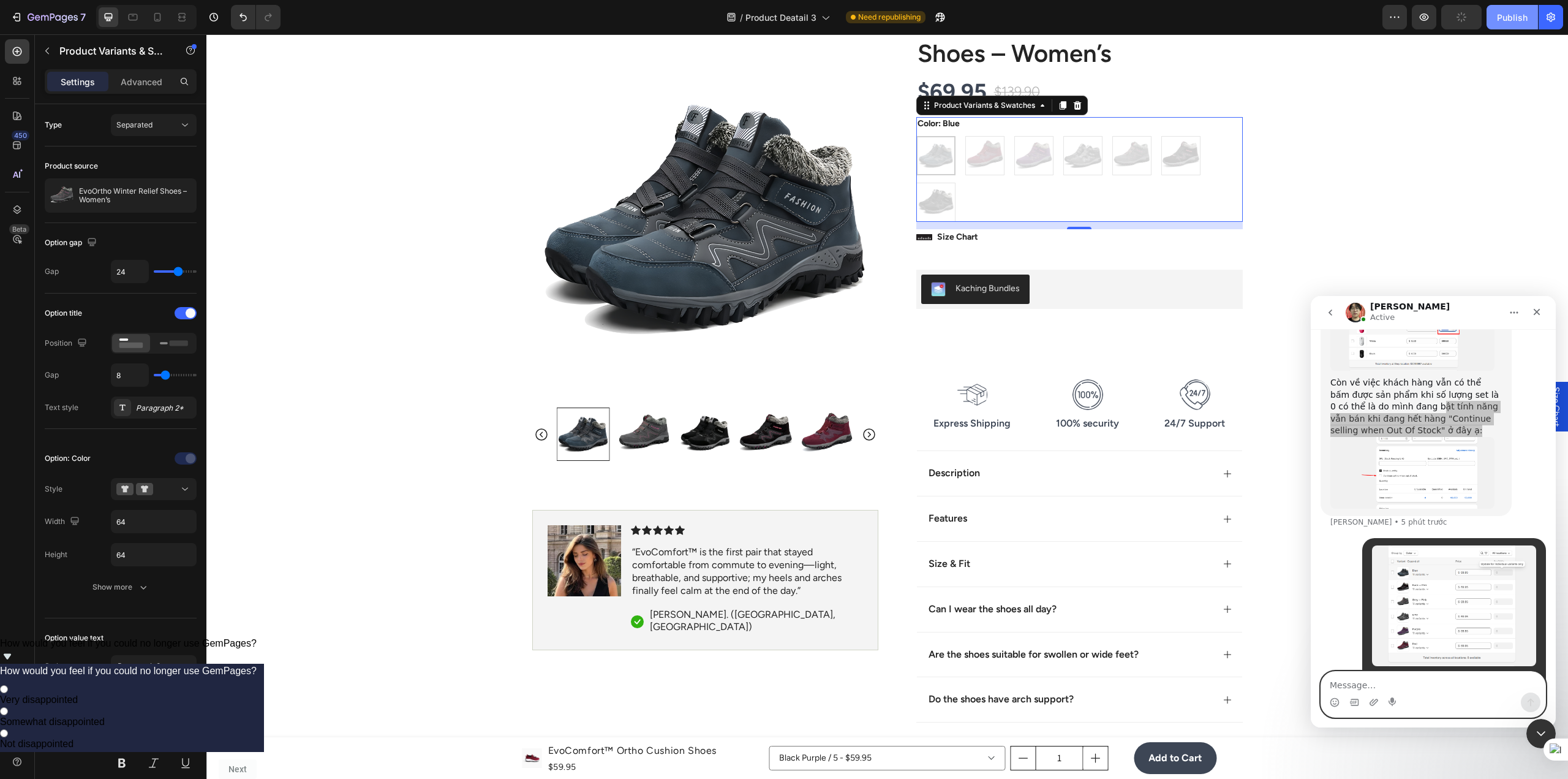
click at [1511, 17] on div "Publish" at bounding box center [1512, 17] width 31 height 13
click at [1476, 20] on button "Save" at bounding box center [1461, 17] width 41 height 25
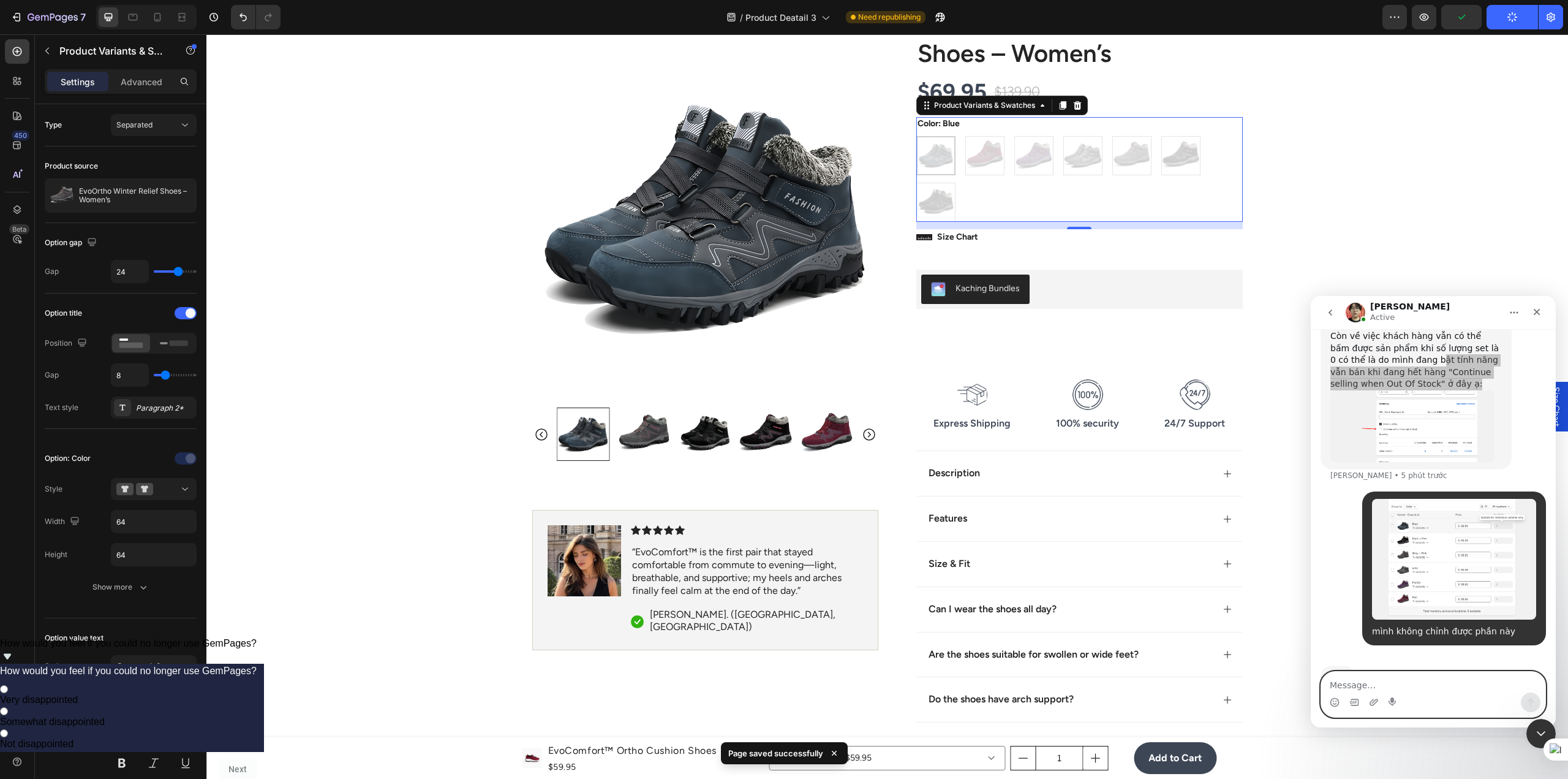
scroll to position [1424, 0]
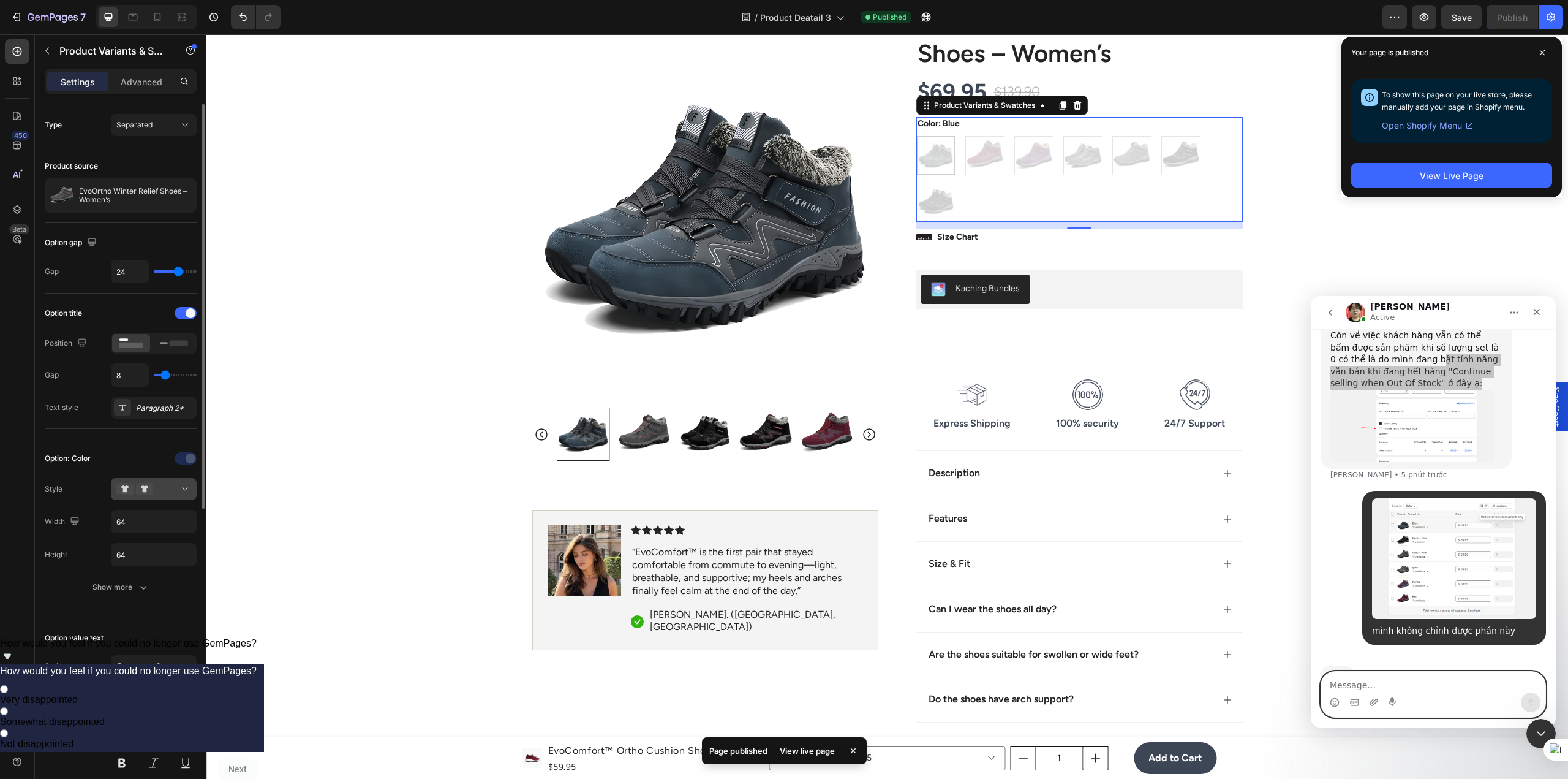
click at [183, 493] on icon at bounding box center [184, 488] width 12 height 12
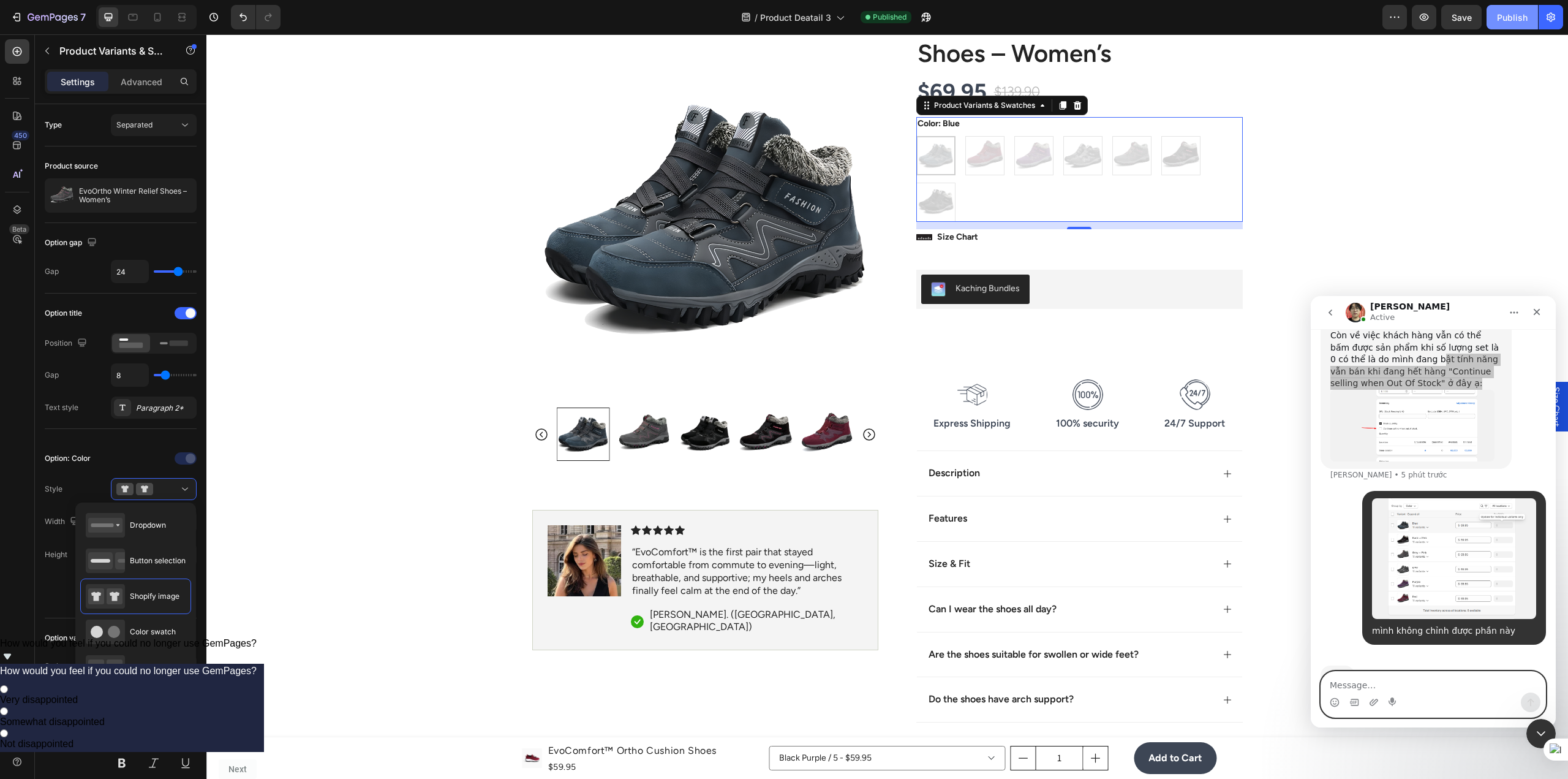
click at [1528, 15] on button "Publish" at bounding box center [1512, 17] width 52 height 25
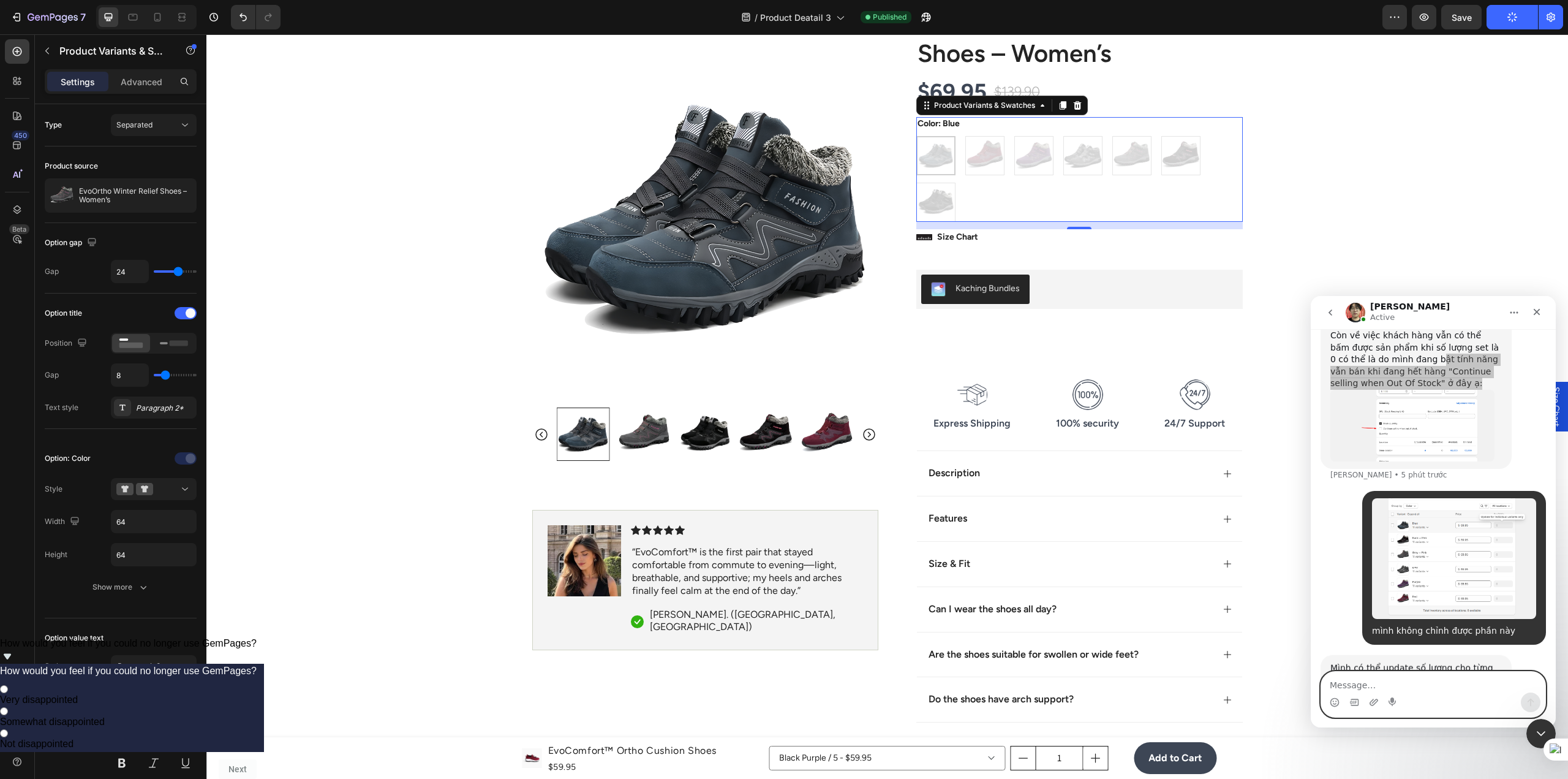
scroll to position [1541, 0]
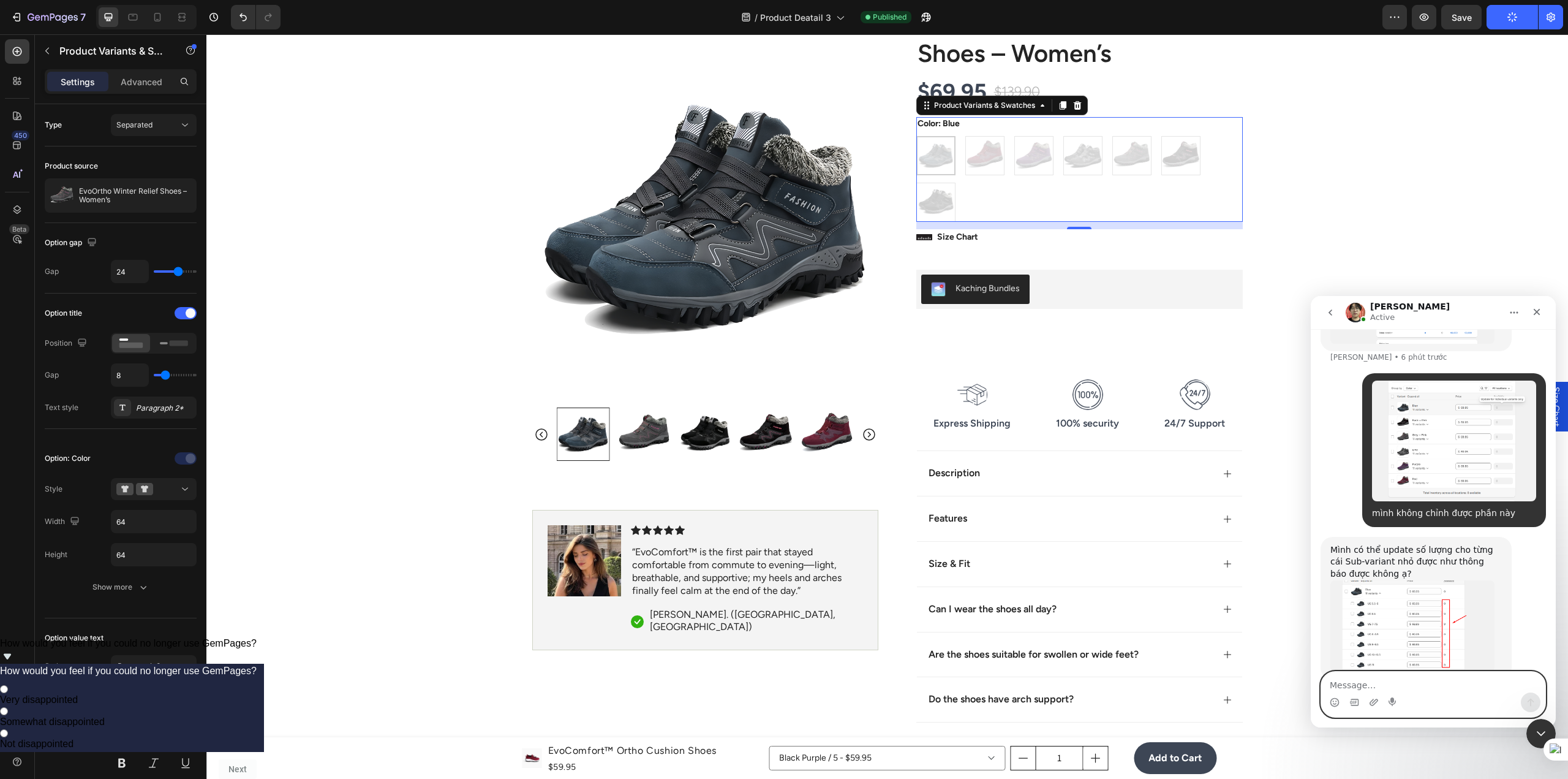
click at [1385, 580] on img "Ethan nói…" at bounding box center [1412, 626] width 165 height 92
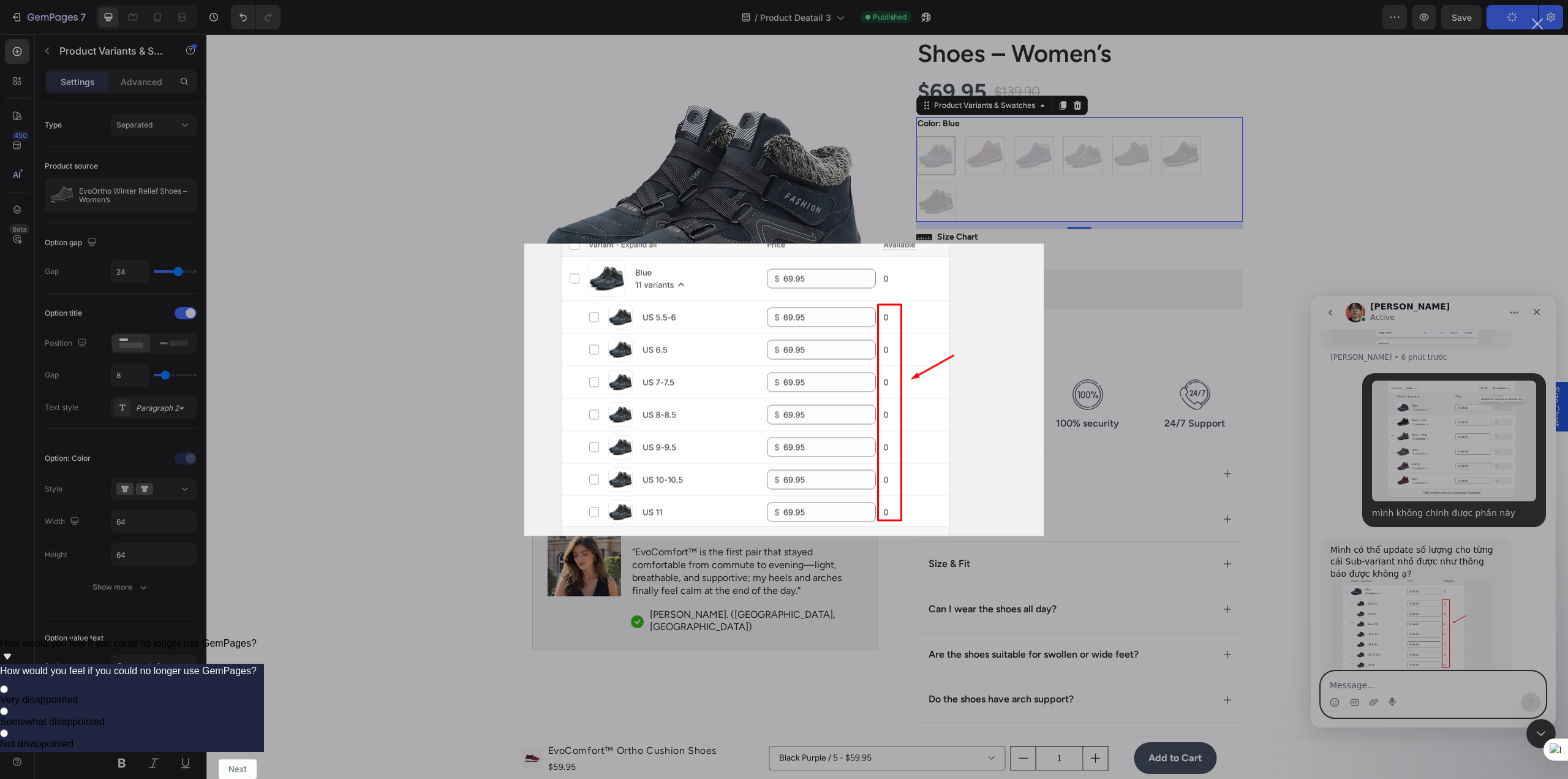
click at [1406, 555] on div "Ứng dụng nhắn tin trong Intercom" at bounding box center [784, 390] width 1568 height 779
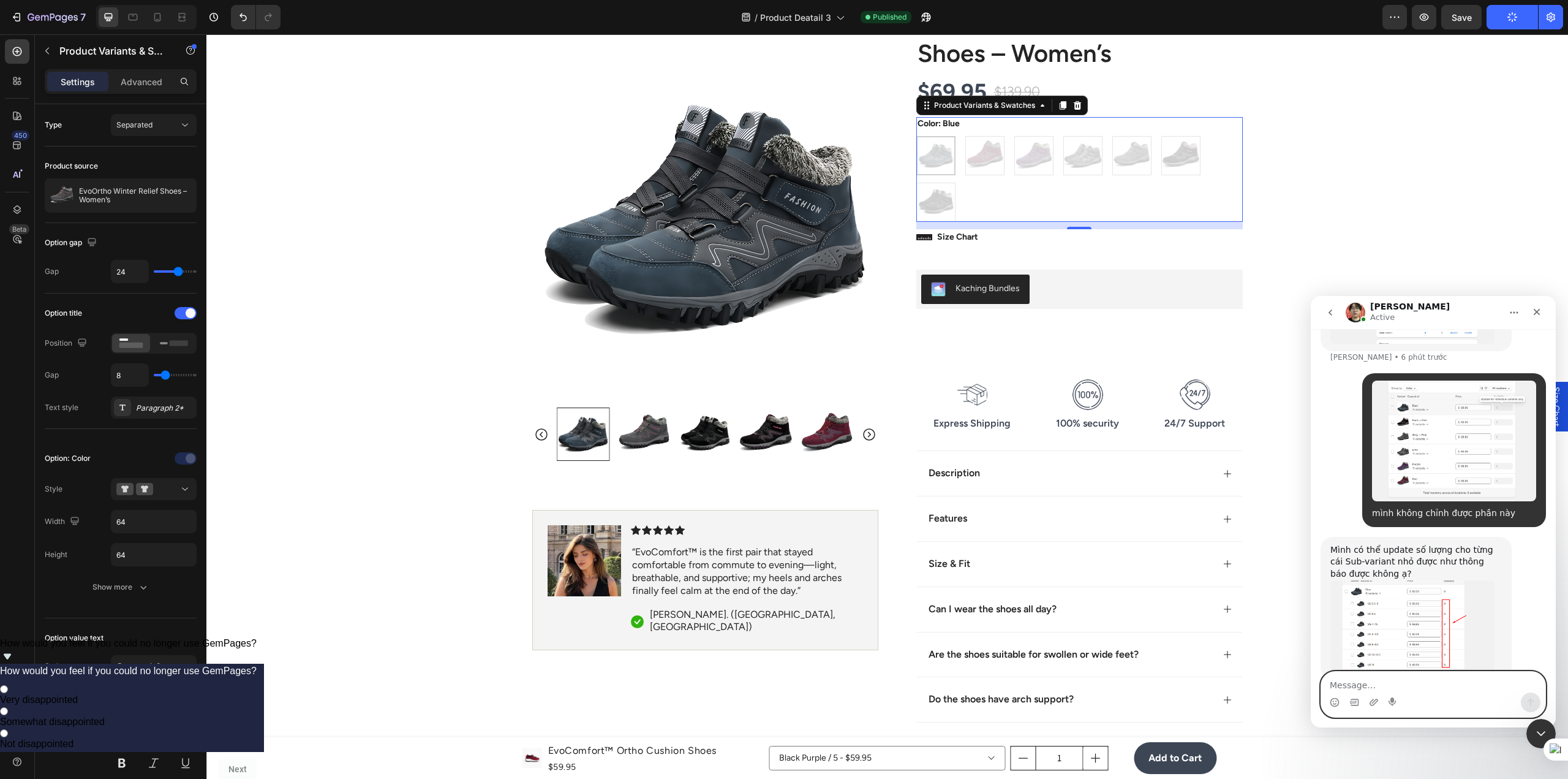
click at [1415, 685] on textarea "Message…" at bounding box center [1433, 682] width 224 height 21
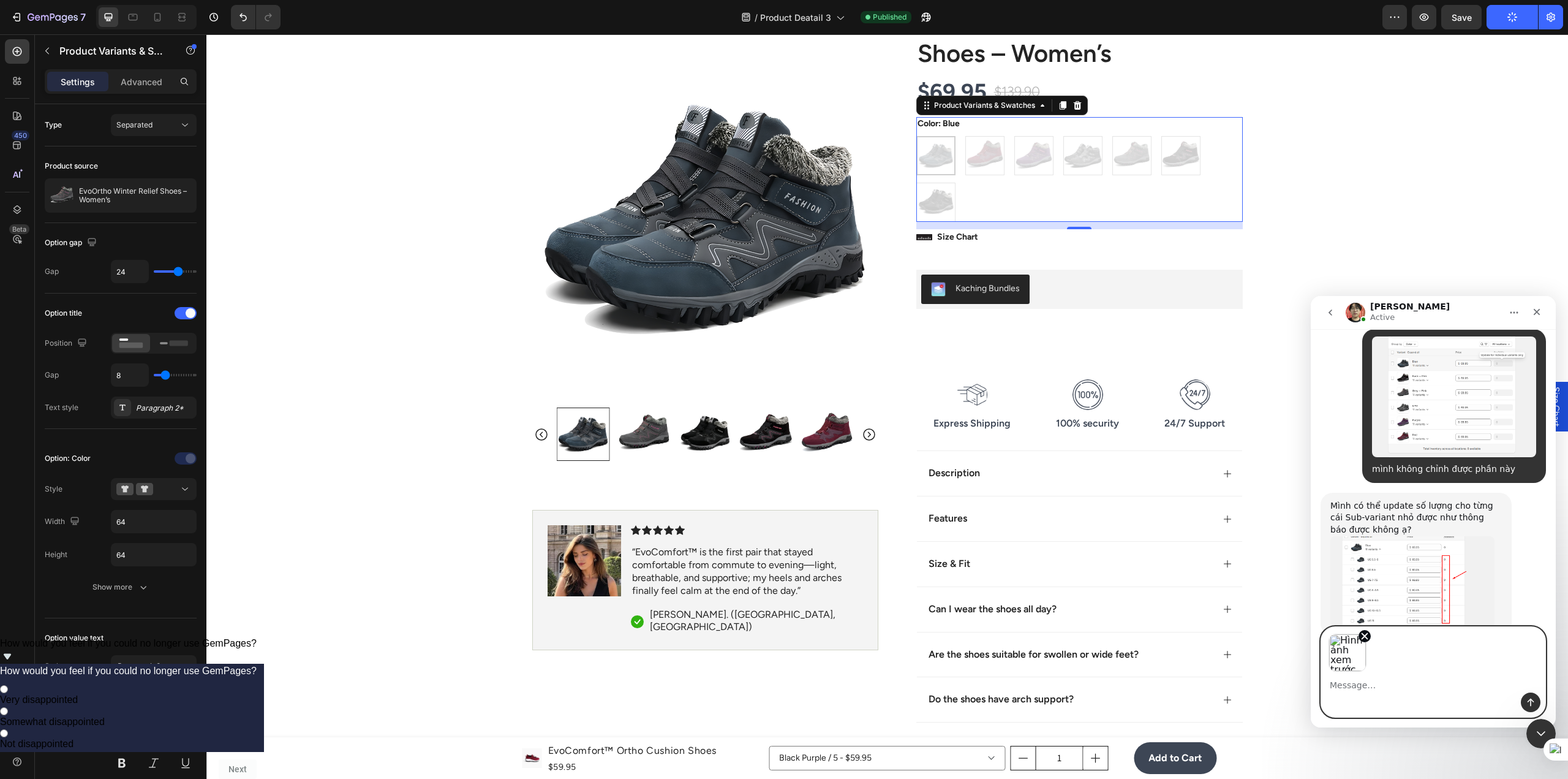
scroll to position [1586, 0]
type textarea "vẫn không được nhé"
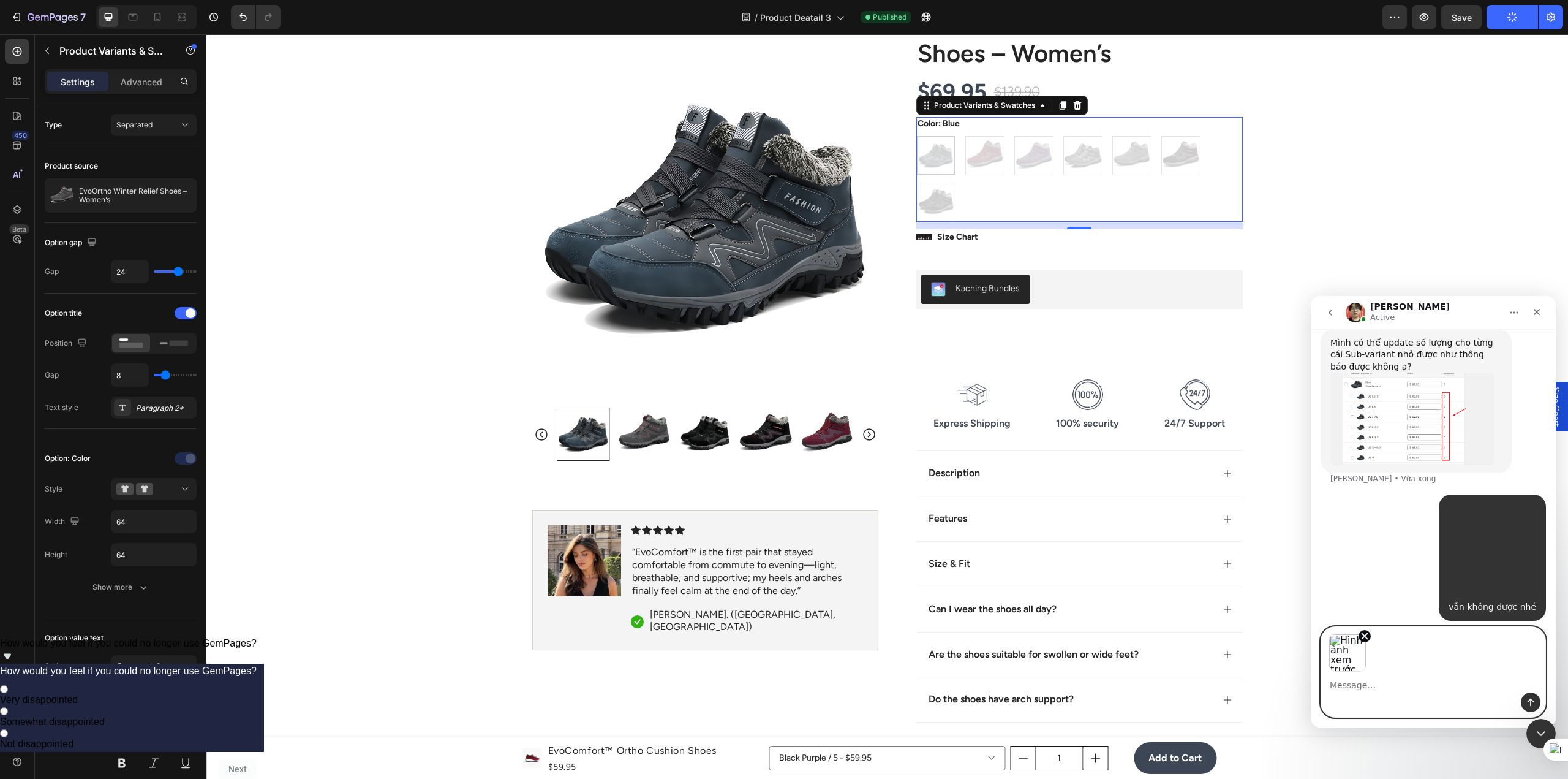
scroll to position [1793, 0]
click at [1361, 640] on icon "Xóa hình ảnh 1" at bounding box center [1365, 636] width 11 height 11
type textarea "bảng màu đã xuất hiện nhưng bị ẩn"
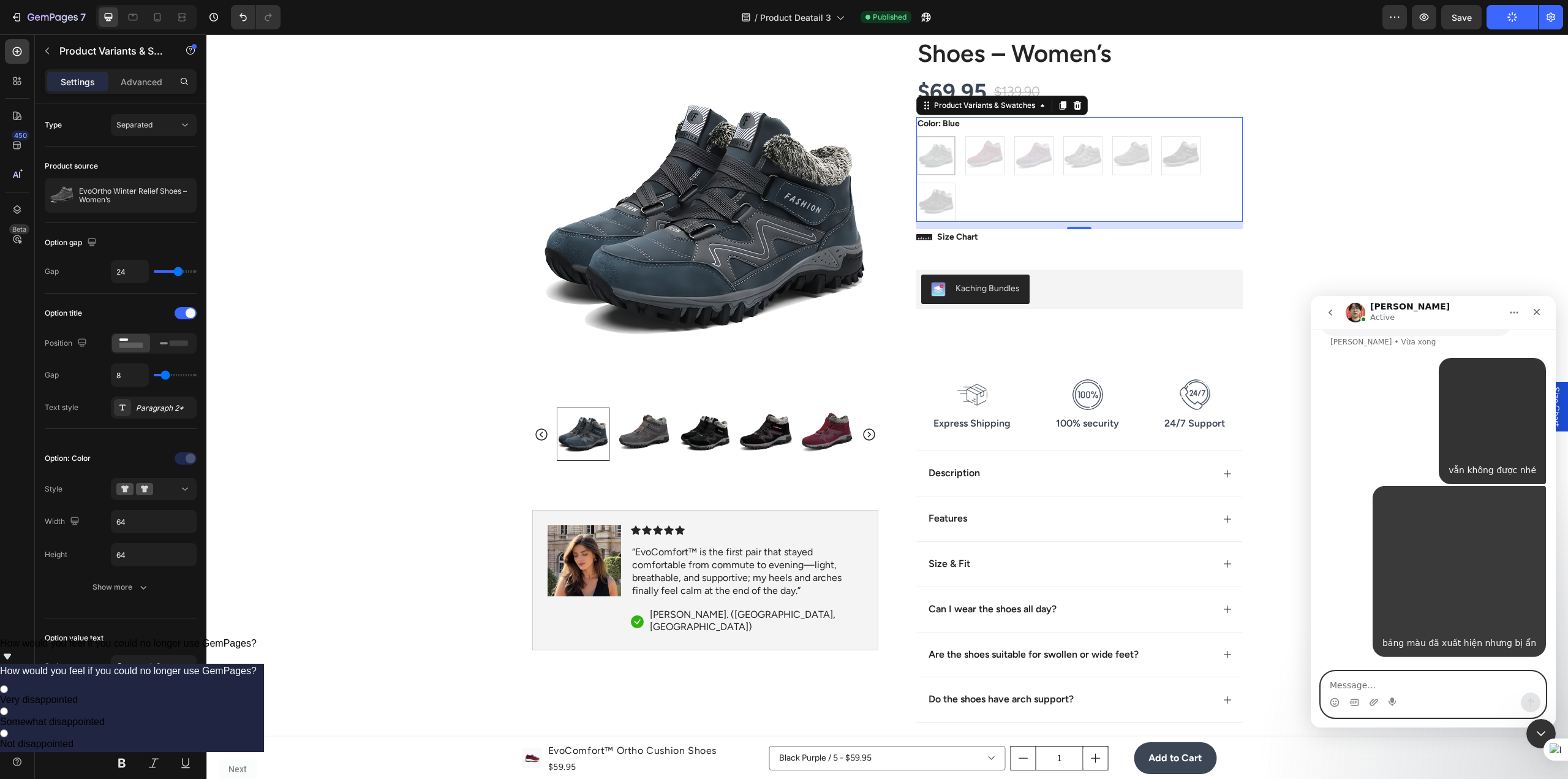
scroll to position [1930, 0]
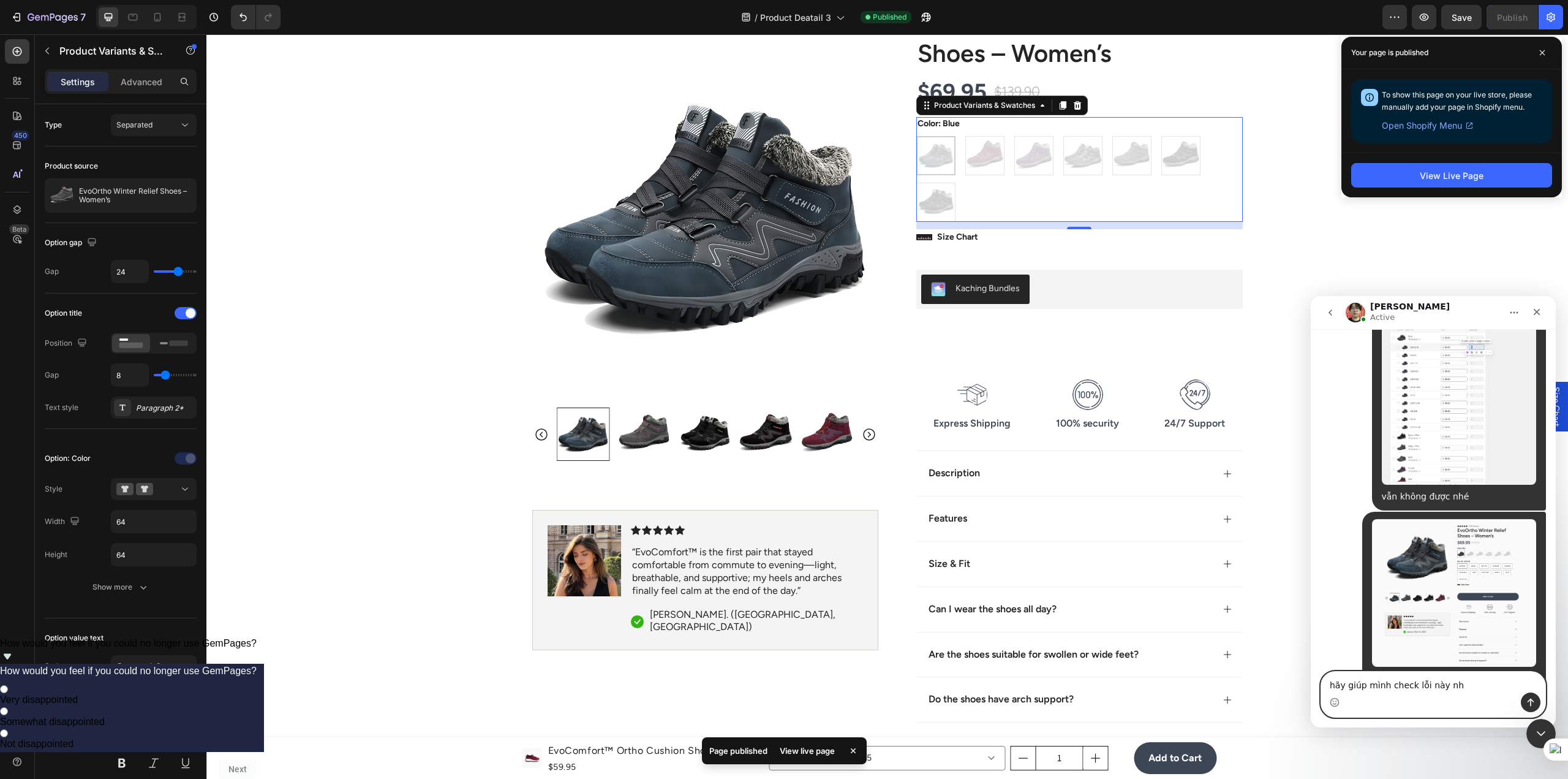
type textarea "hãy giúp mình check lỗi này nhé"
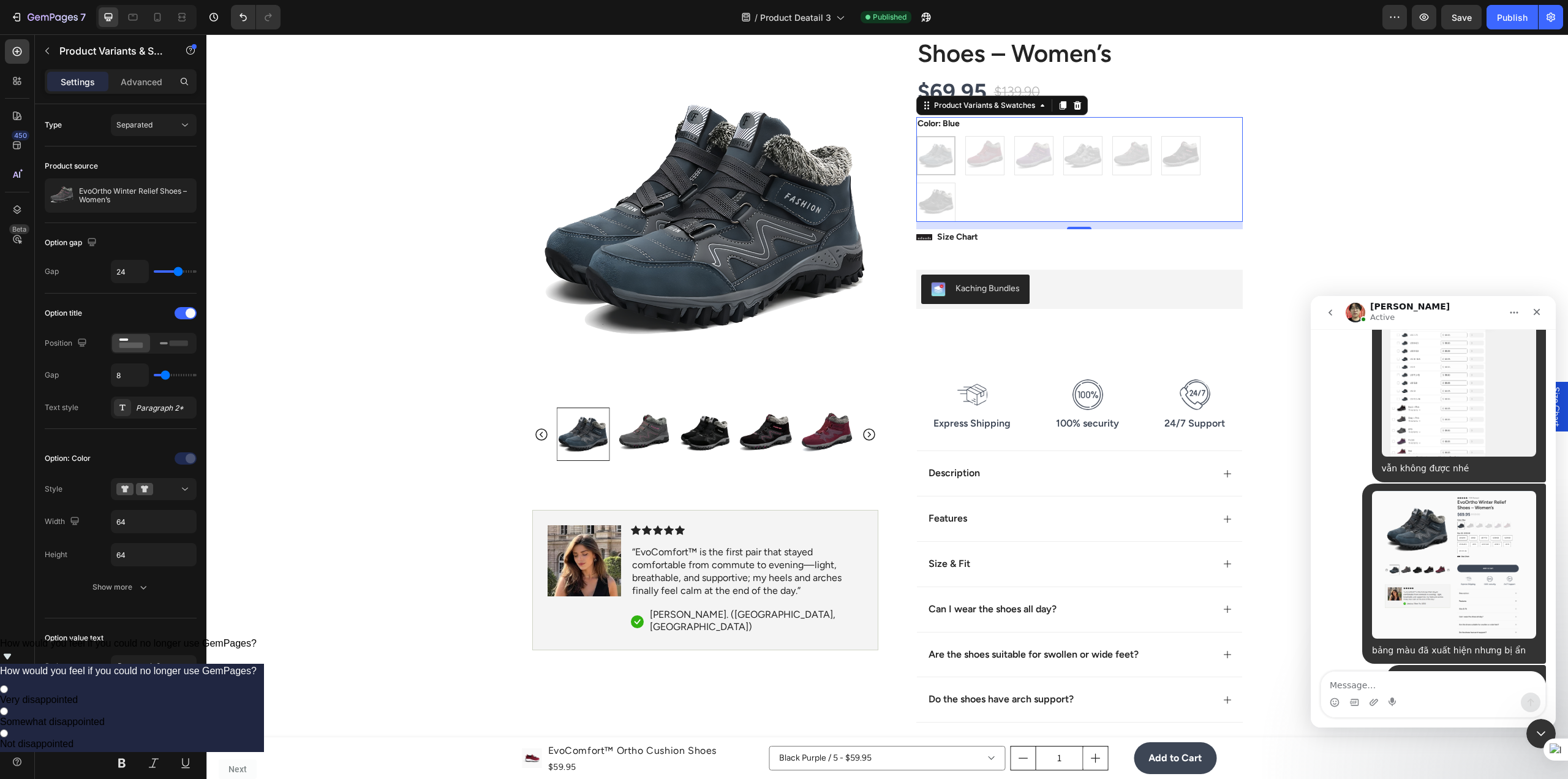
click at [989, 166] on div "Blue Blue Red Red Purple Purple grey grey Grey + Pink Grey + Pink Back + Pink B…" at bounding box center [1079, 179] width 327 height 86
click at [127, 583] on div "Show more" at bounding box center [121, 587] width 57 height 12
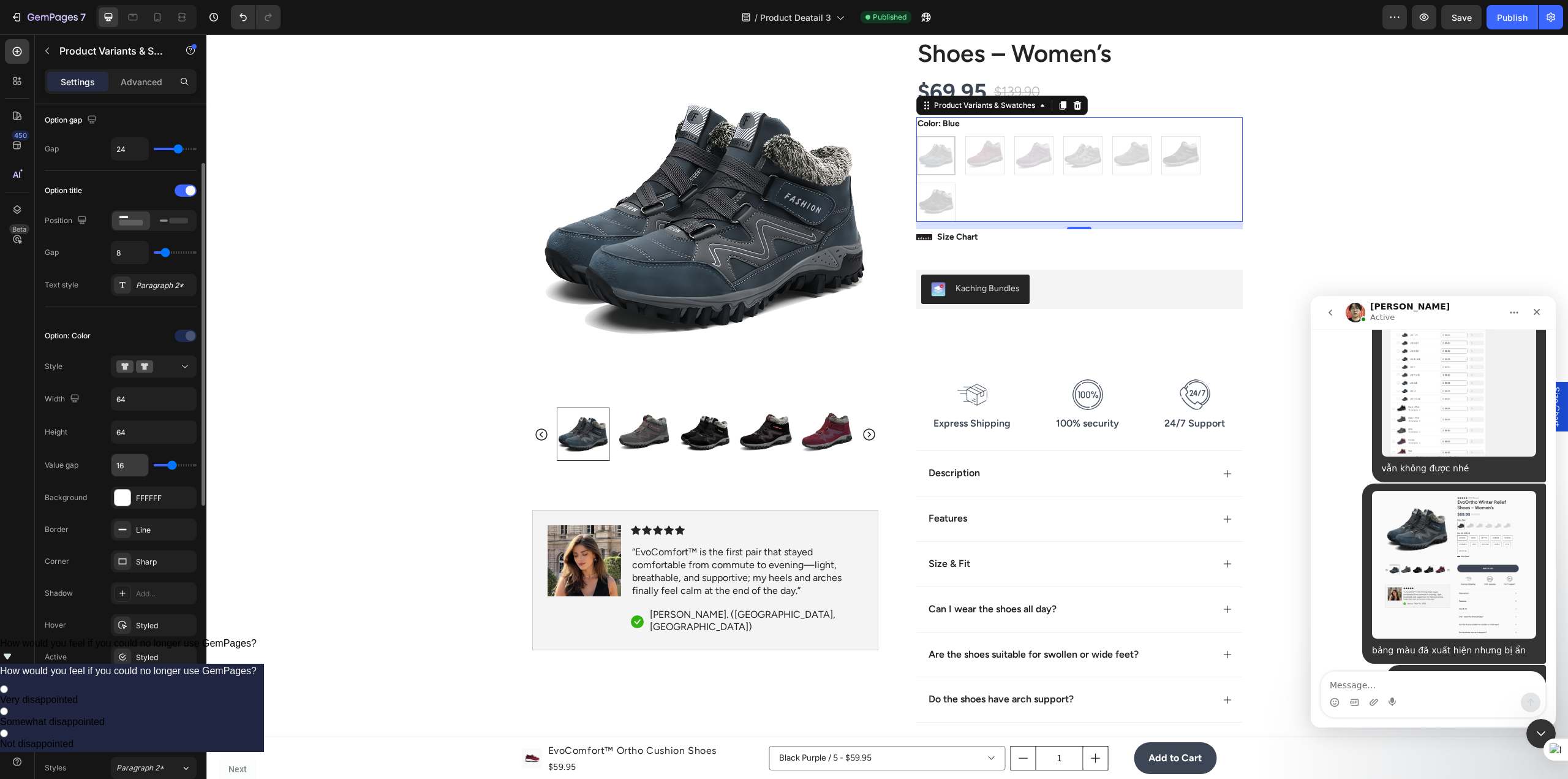
scroll to position [184, 0]
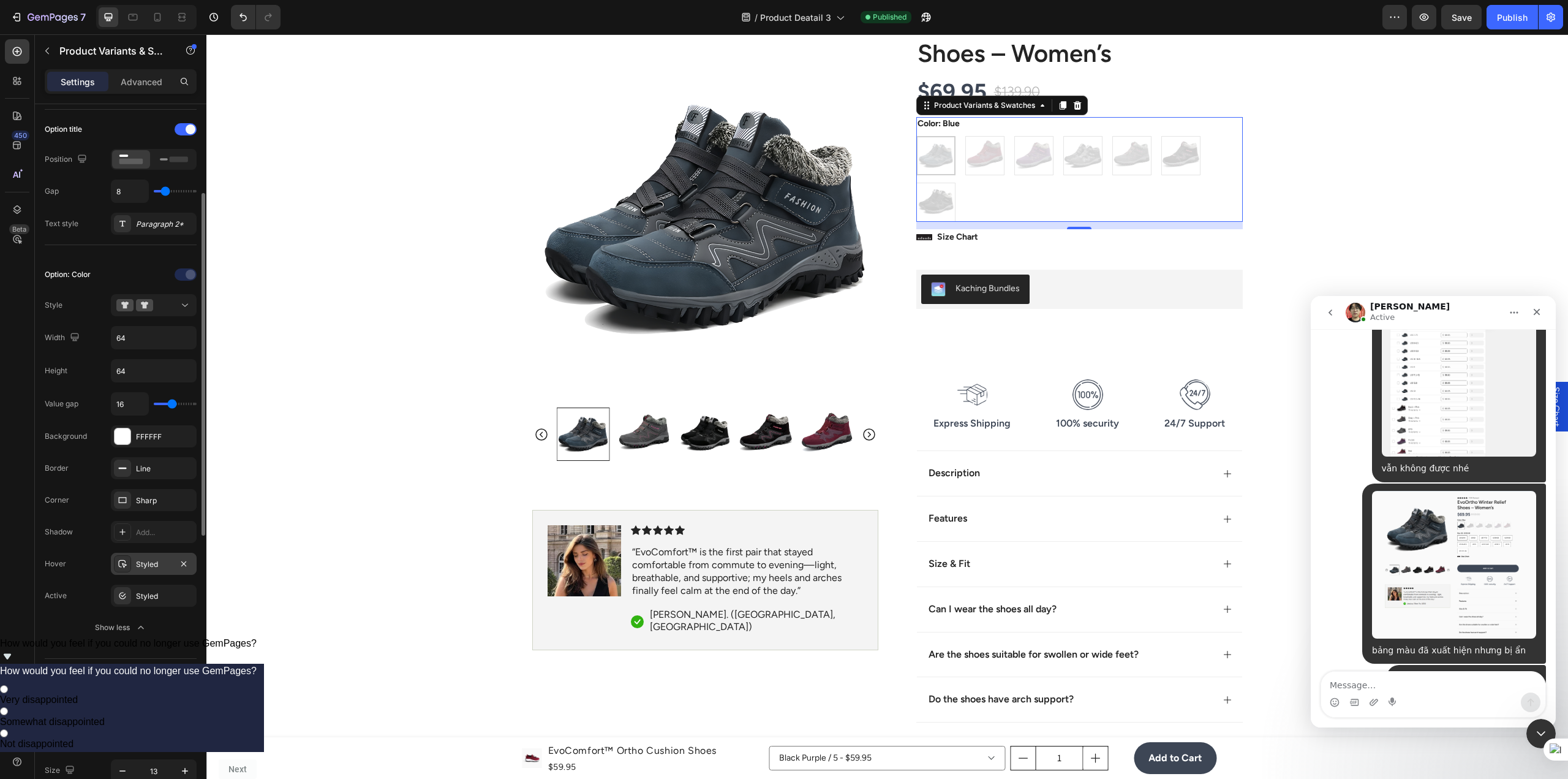
click at [145, 567] on div "Styled" at bounding box center [153, 564] width 36 height 11
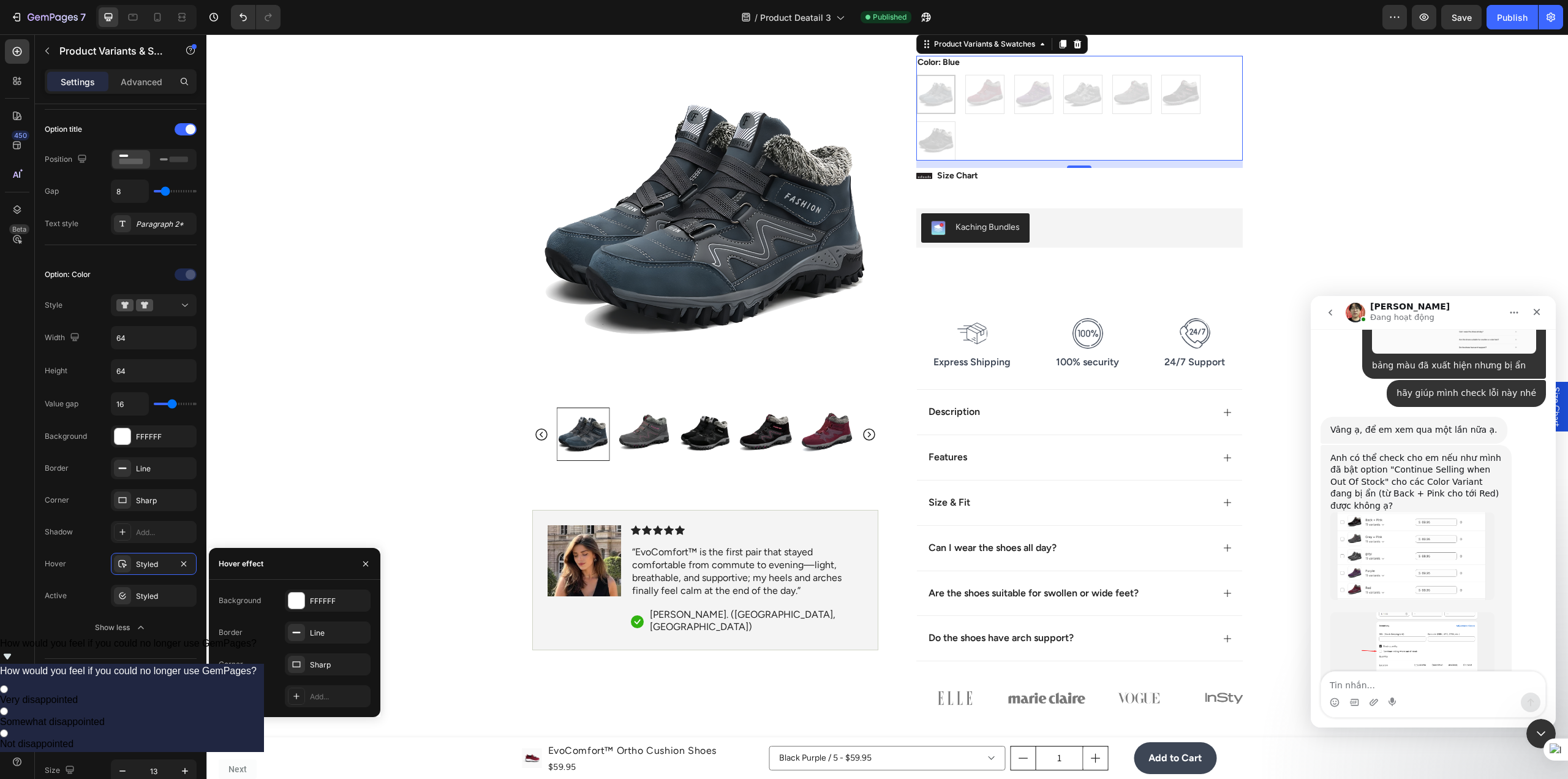
click at [1387, 512] on img "Ethan nói…" at bounding box center [1412, 556] width 165 height 88
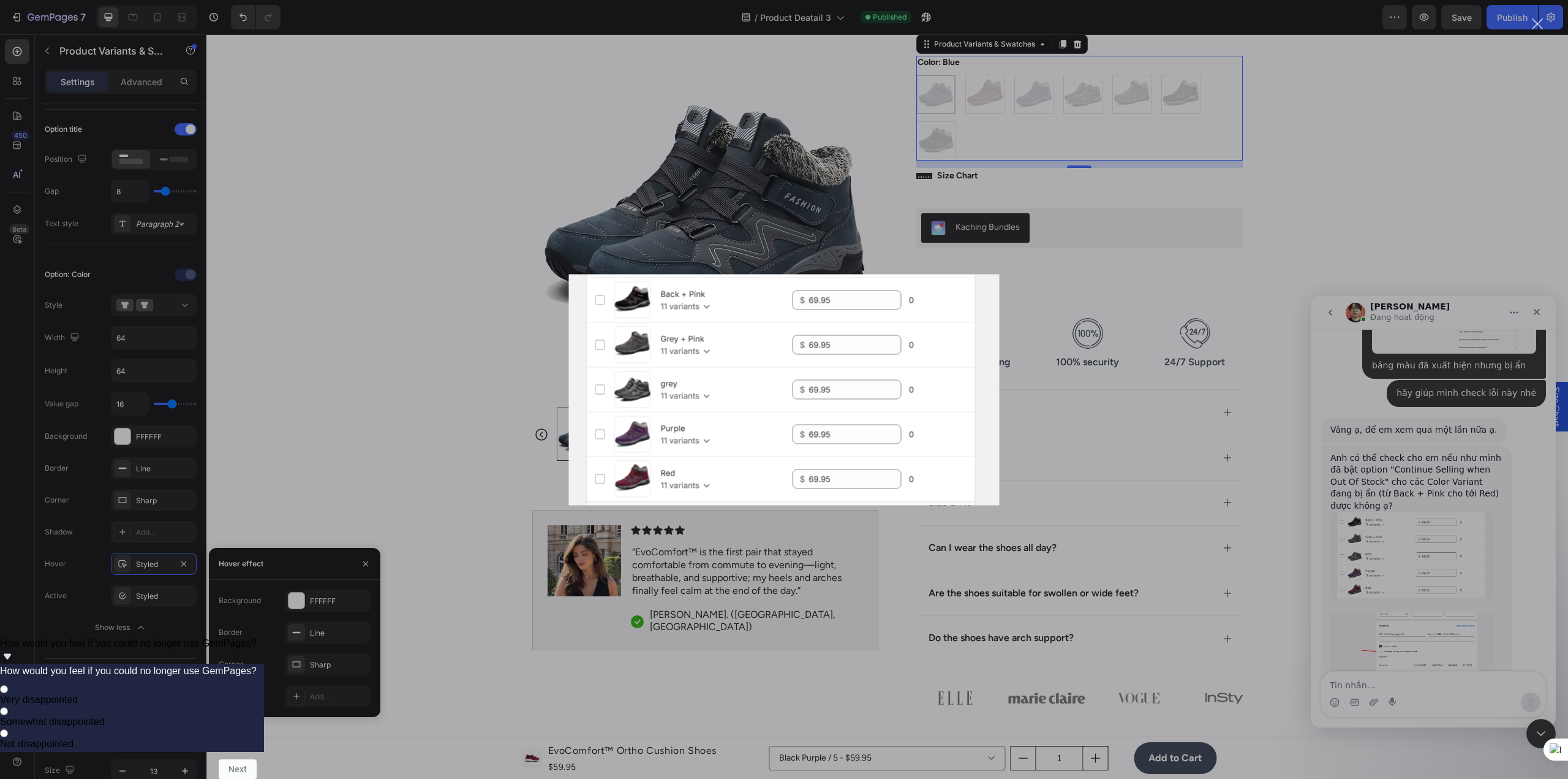
click at [1252, 471] on div "Ứng dụng nhắn tin trong Intercom" at bounding box center [784, 390] width 1568 height 779
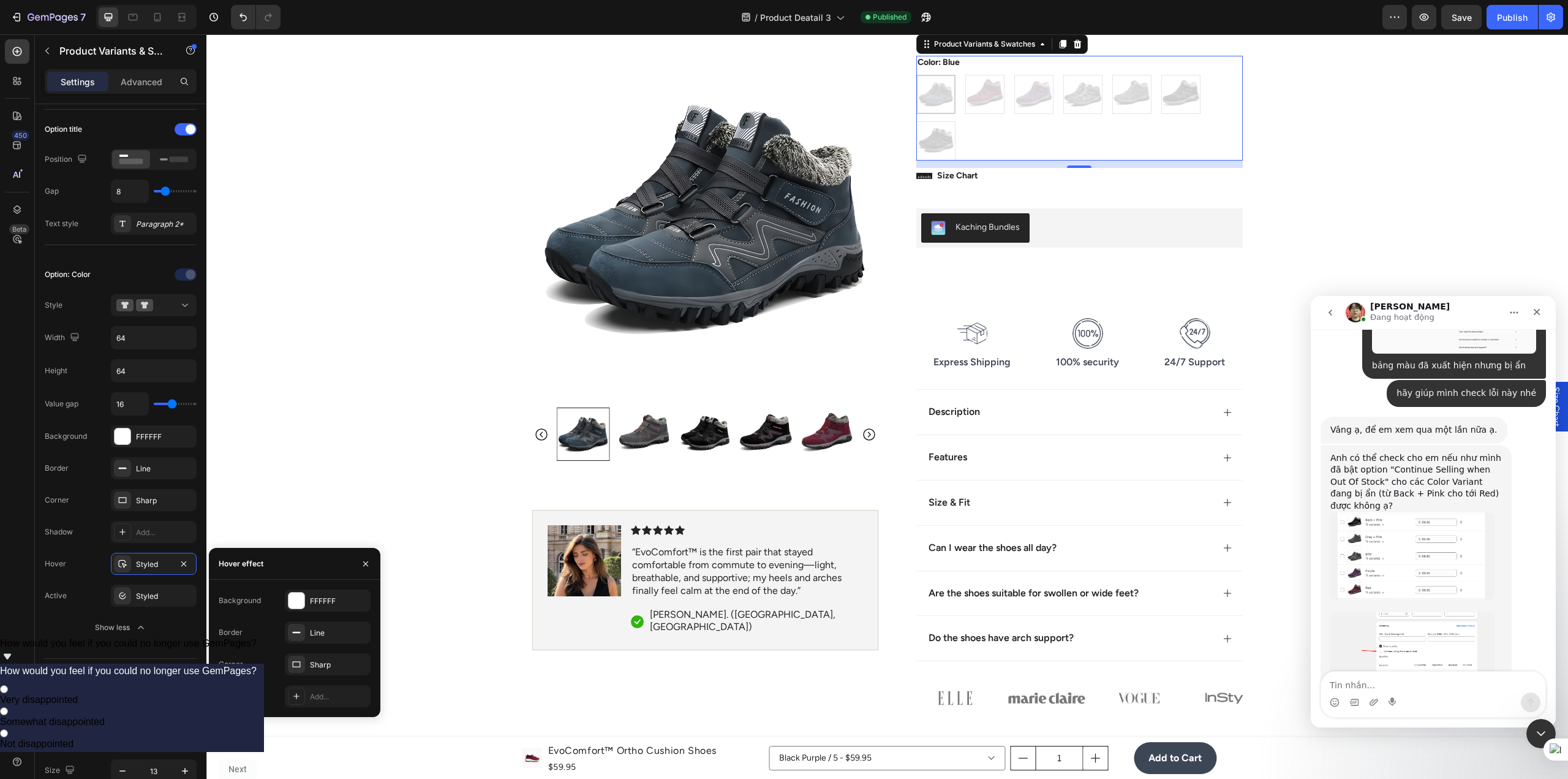
click at [1407, 612] on img "Ethan nói…" at bounding box center [1412, 648] width 165 height 72
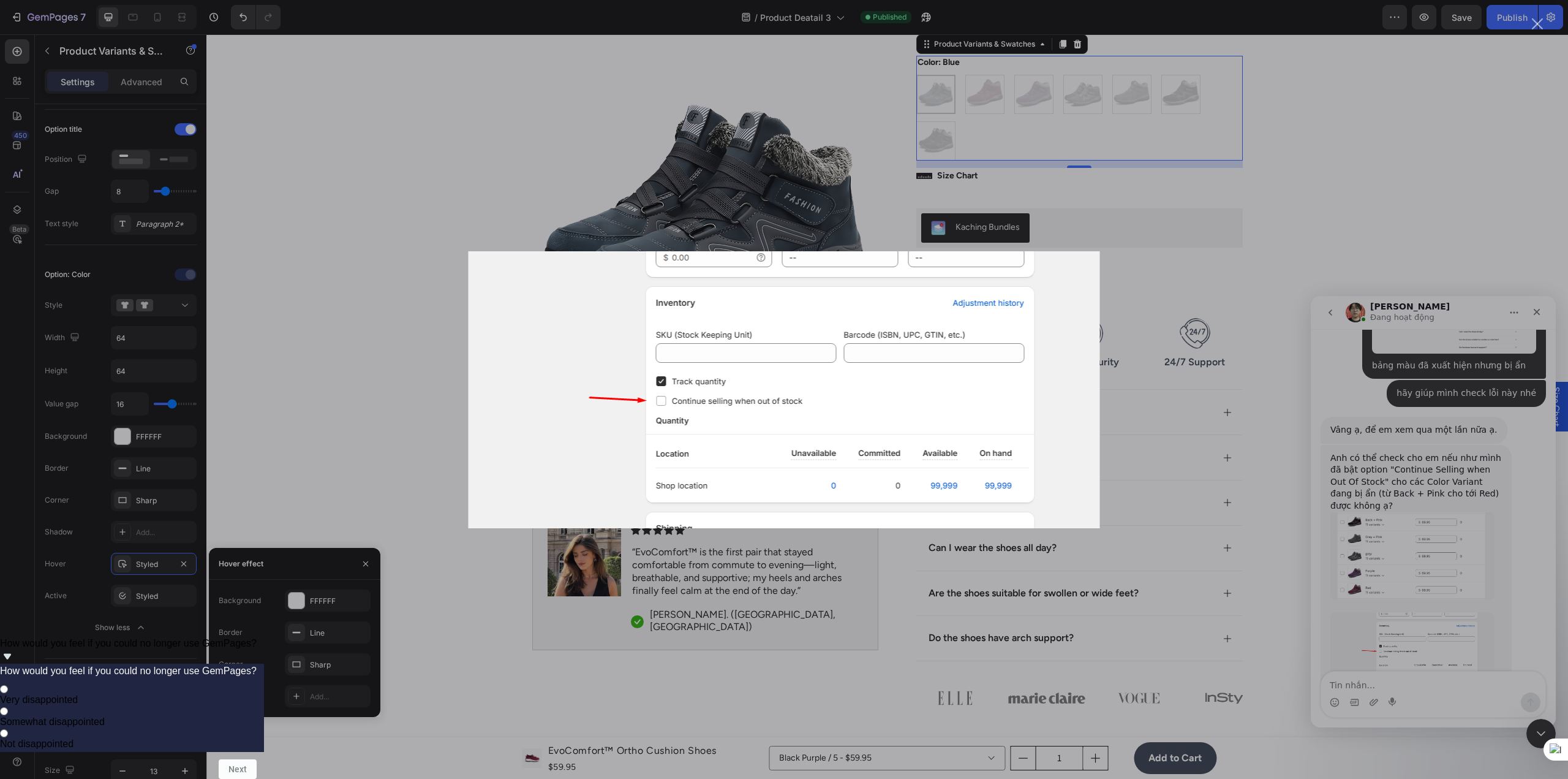
click at [1165, 434] on div "Ứng dụng nhắn tin trong Intercom" at bounding box center [784, 390] width 1568 height 779
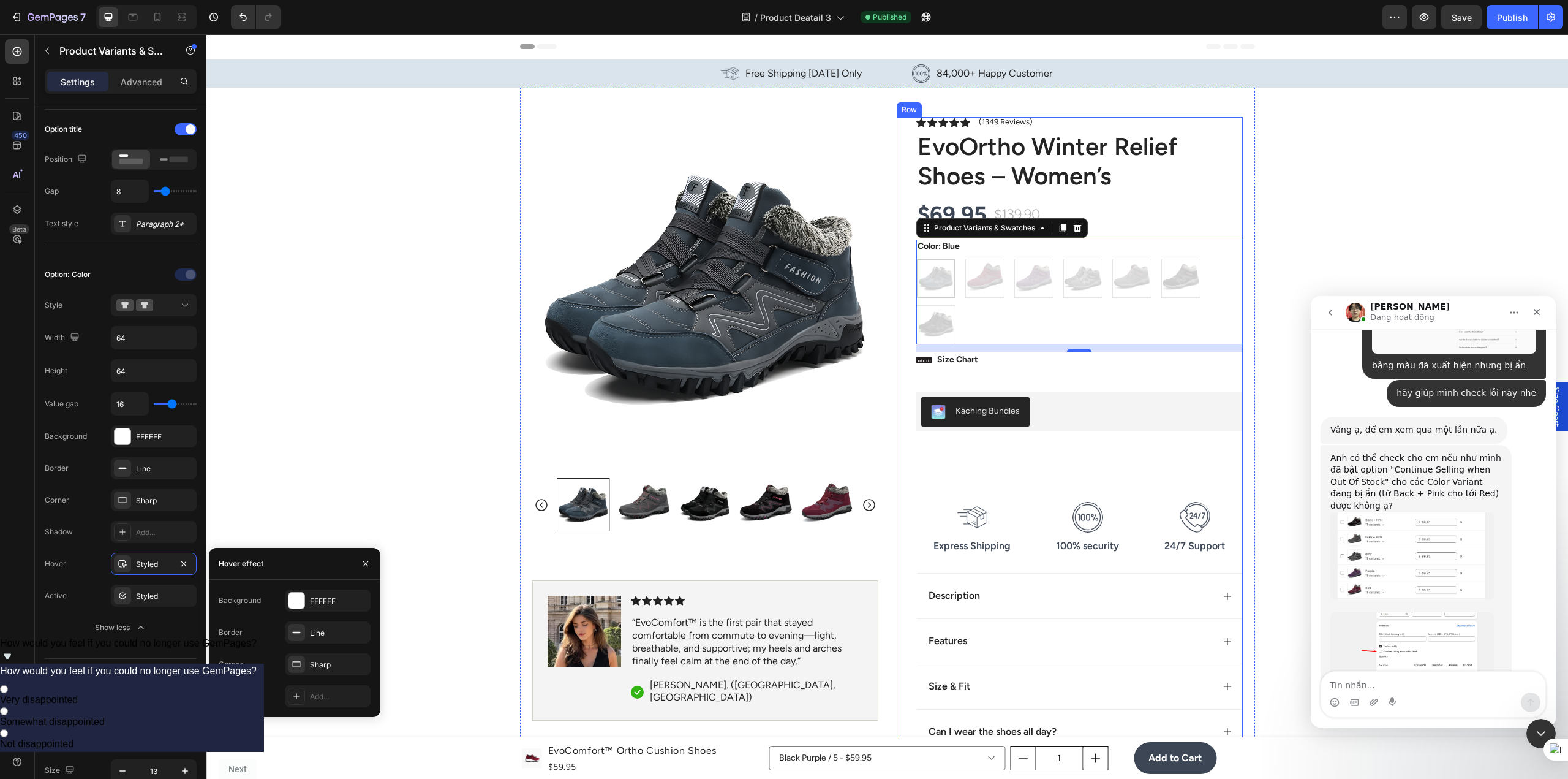
click at [1025, 375] on div "Icon Icon Icon Icon Icon Icon List (1349 Reviews) Text Block Row EvoOrtho Winte…" at bounding box center [1079, 507] width 327 height 781
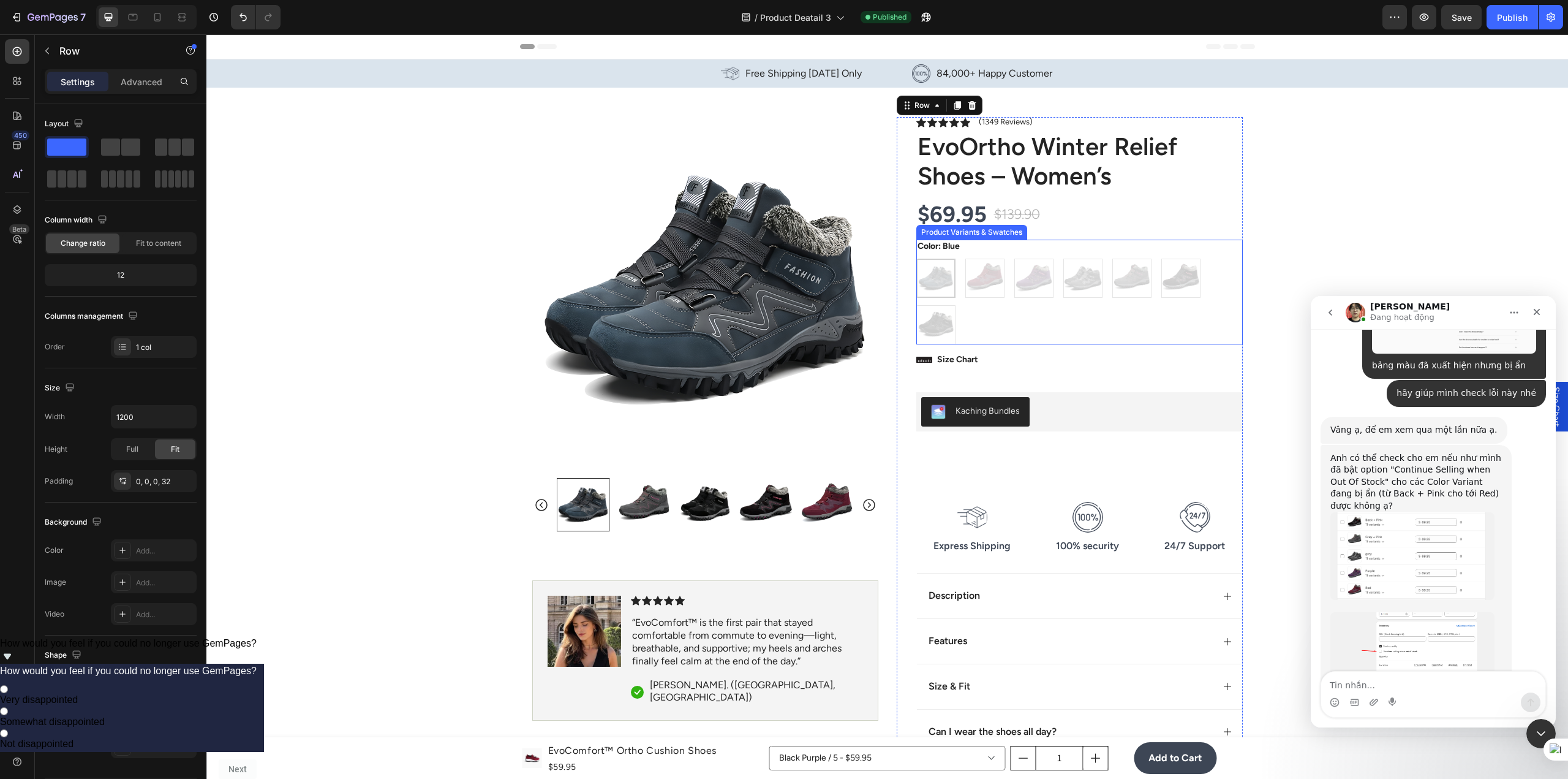
click at [1027, 308] on div "Blue Blue Red Red Purple Purple grey grey Grey + Pink Grey + Pink Back + Pink B…" at bounding box center [1079, 301] width 327 height 86
